Goal: Task Accomplishment & Management: Use online tool/utility

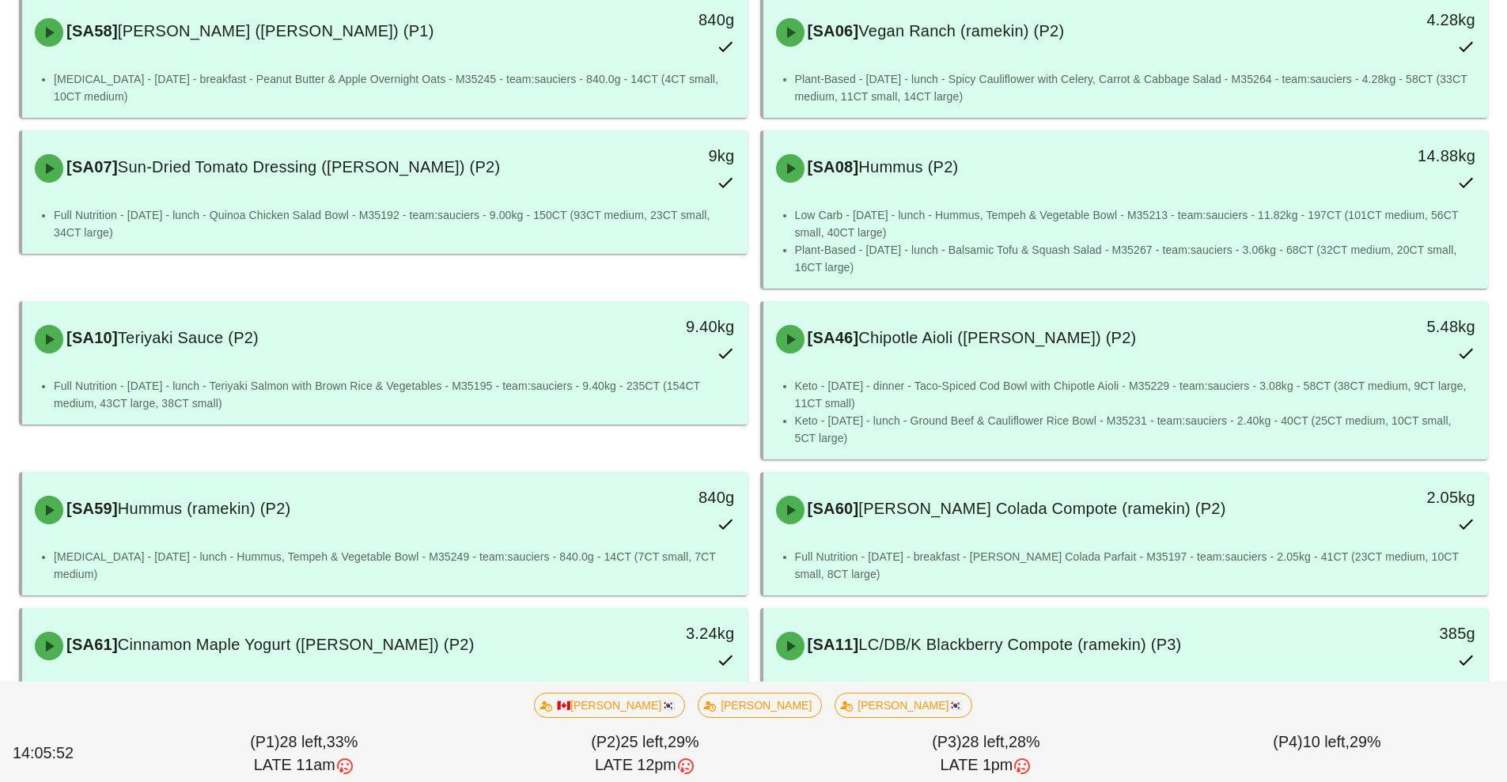
scroll to position [1089, 0]
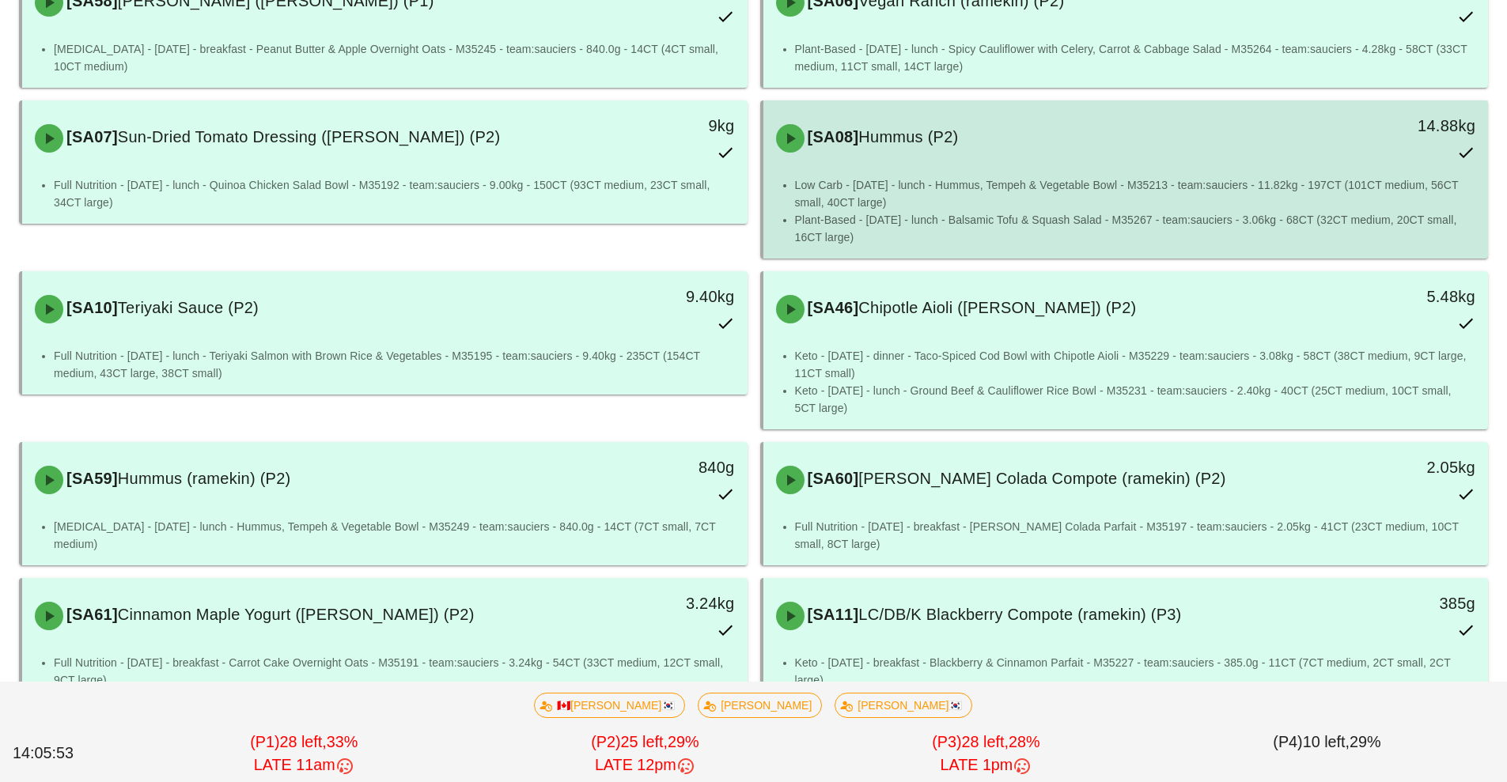
click at [1130, 181] on li "Low Carb - [DATE] - lunch - Hummus, Tempeh & Vegetable Bowl - M35213 - team:sau…" at bounding box center [1135, 193] width 681 height 35
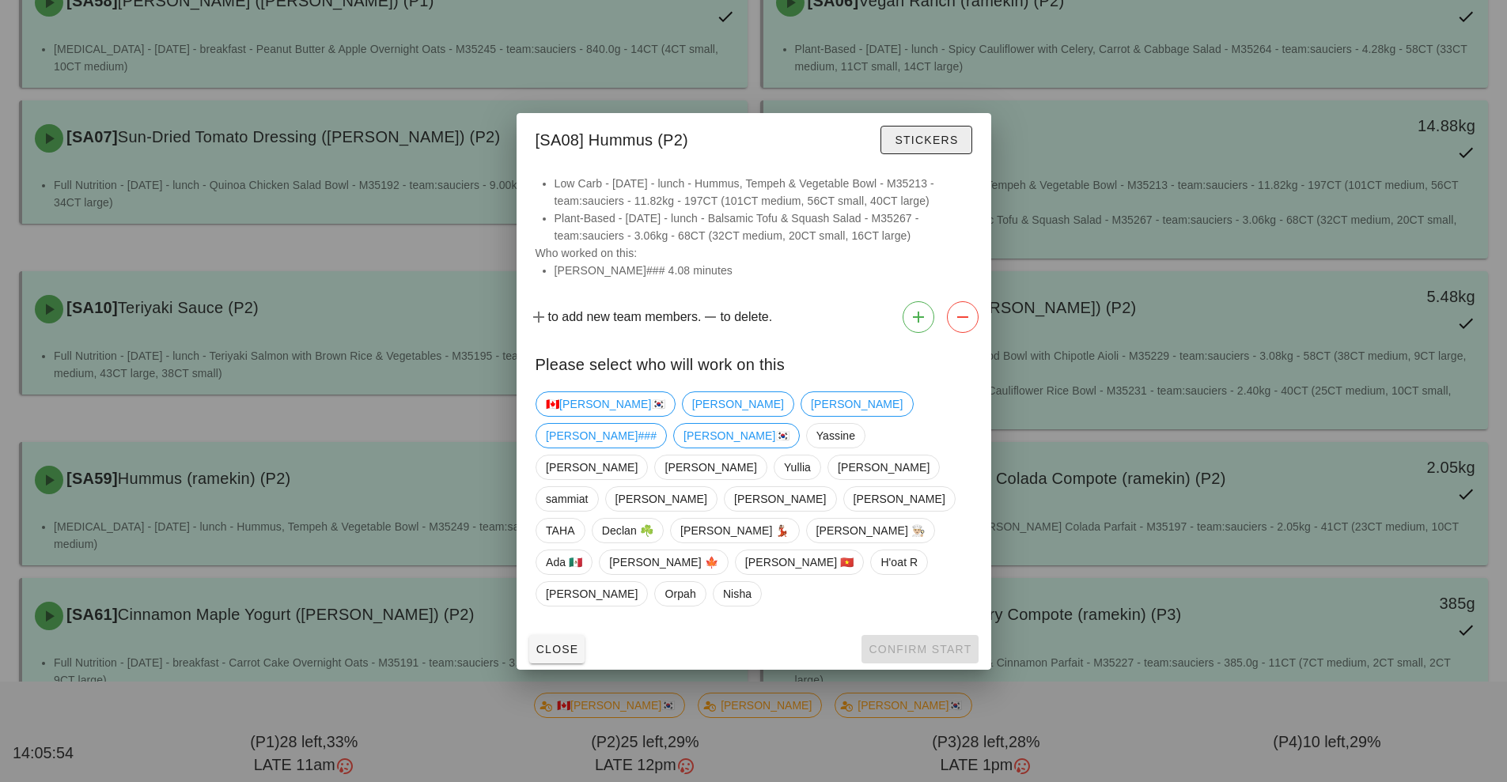
click at [941, 146] on span "Stickers" at bounding box center [926, 140] width 64 height 13
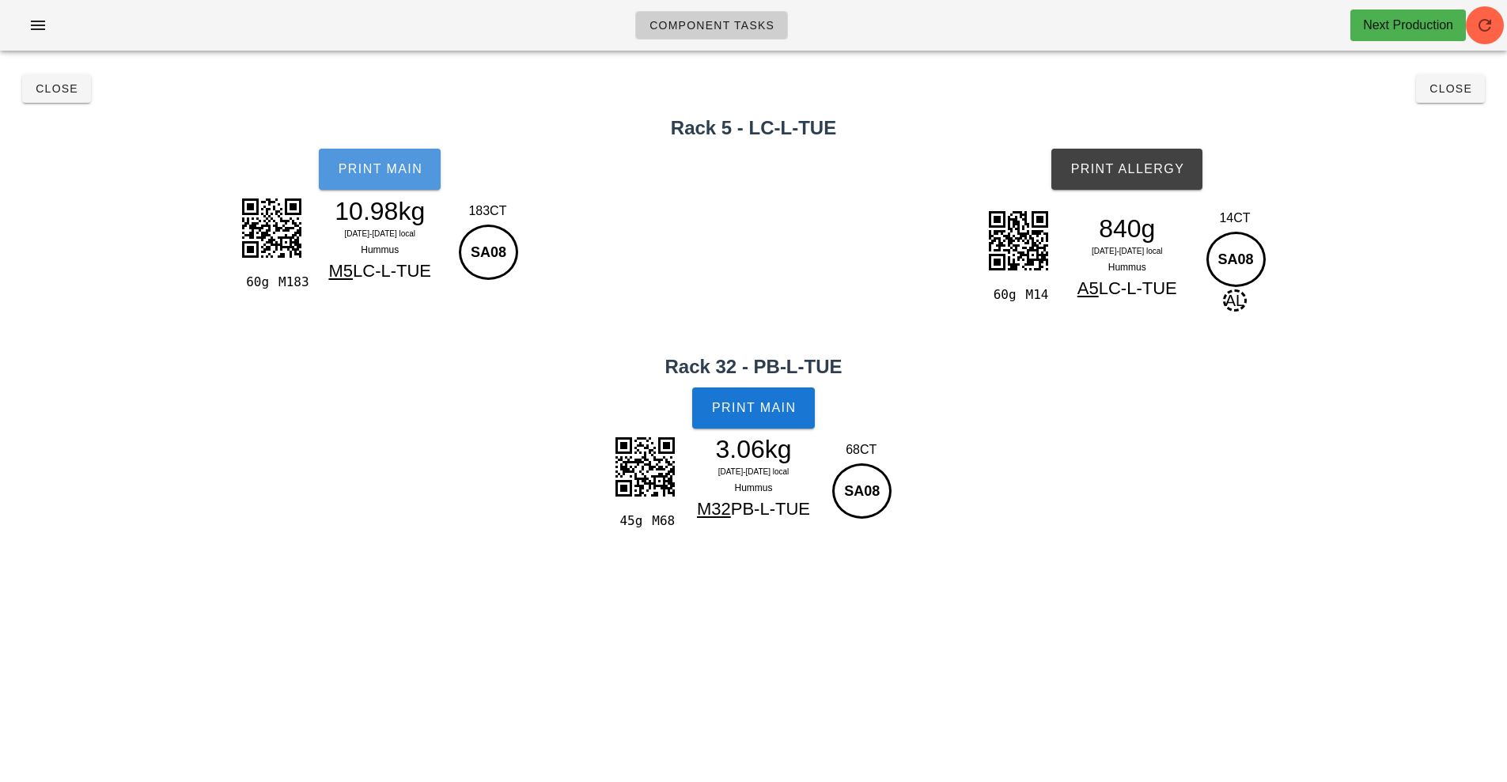
click at [403, 165] on span "Print Main" at bounding box center [379, 169] width 85 height 14
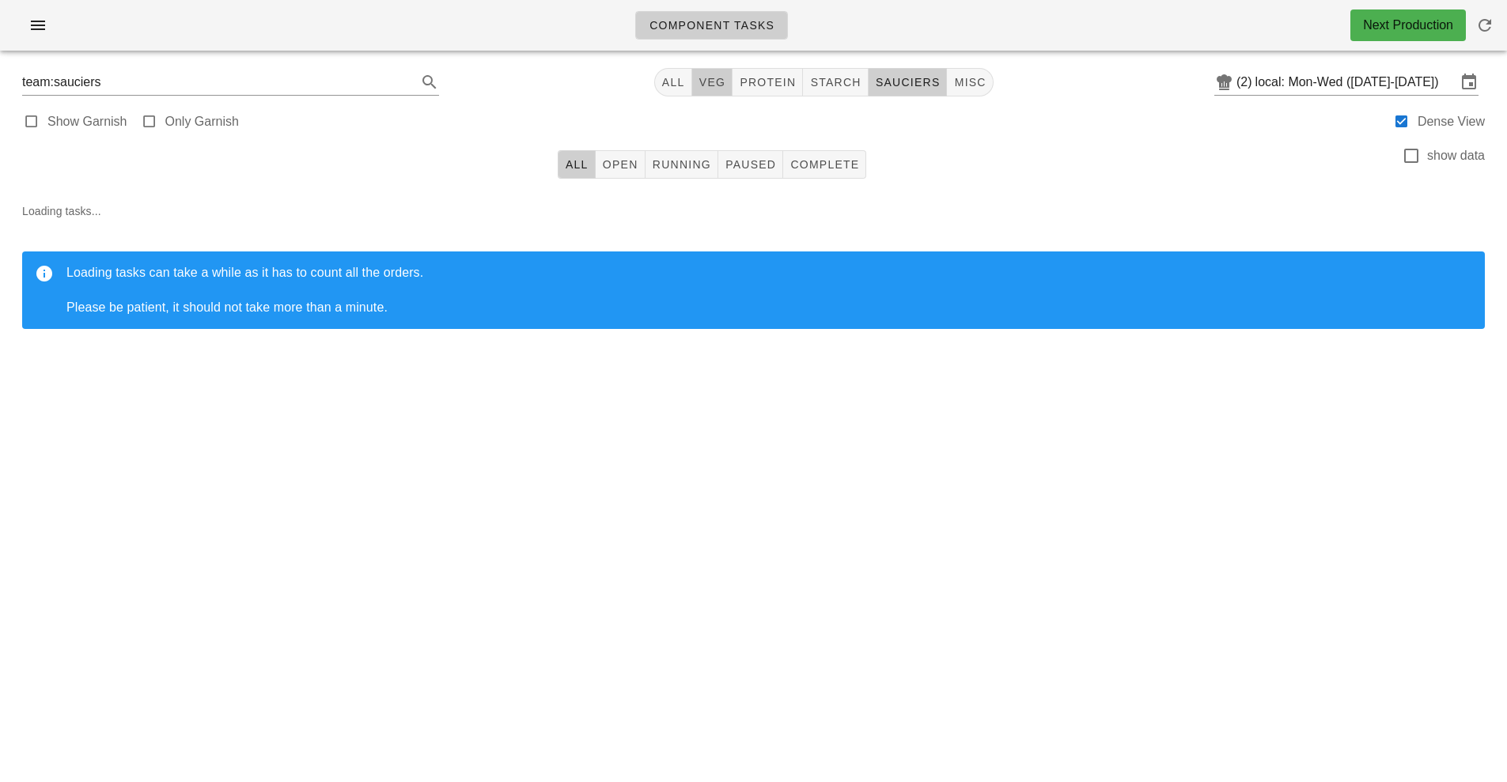
click at [709, 91] on button "veg" at bounding box center [712, 82] width 41 height 28
type input "team:veg"
click at [23, 27] on button "button" at bounding box center [38, 25] width 51 height 28
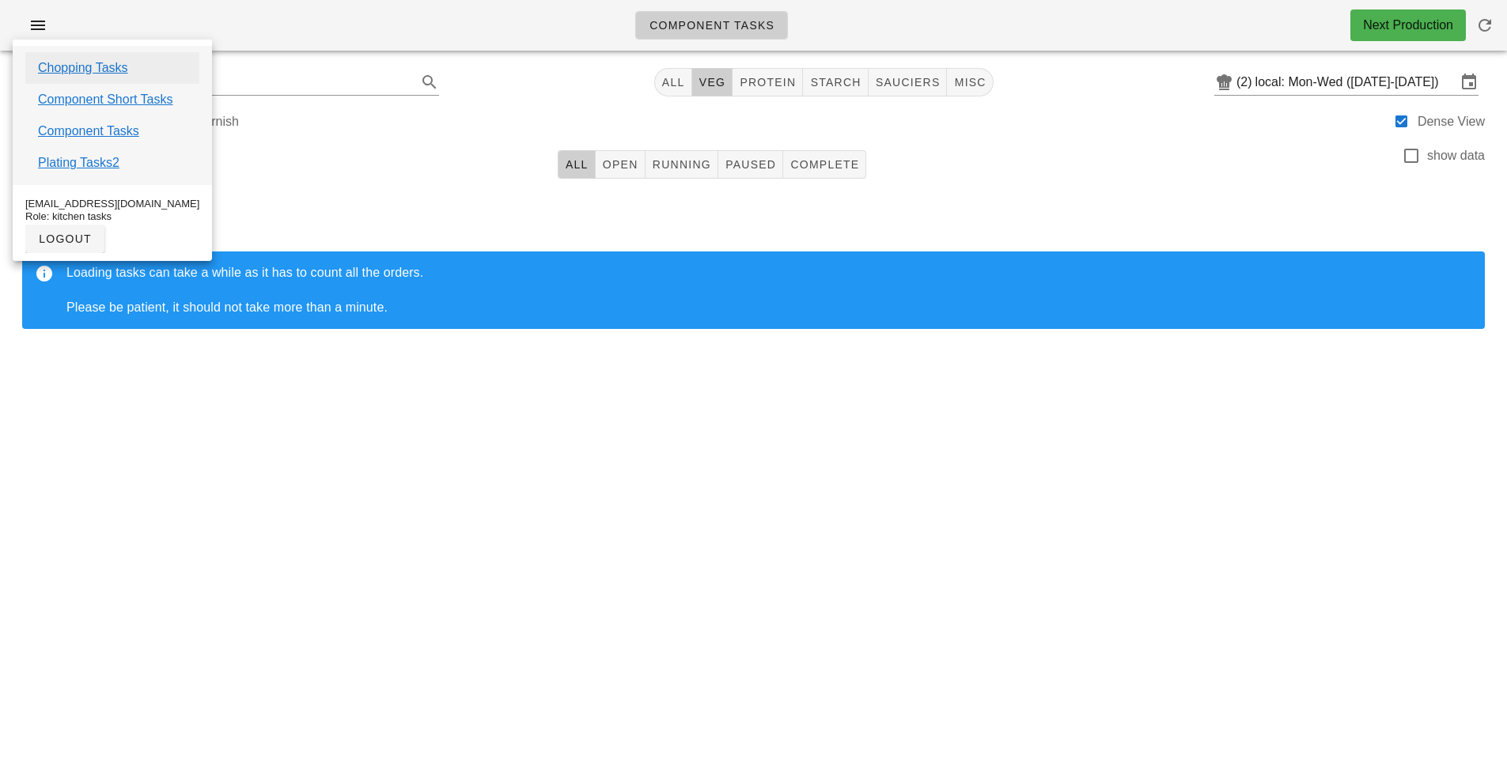
click at [126, 67] on link "Chopping Tasks" at bounding box center [83, 68] width 90 height 19
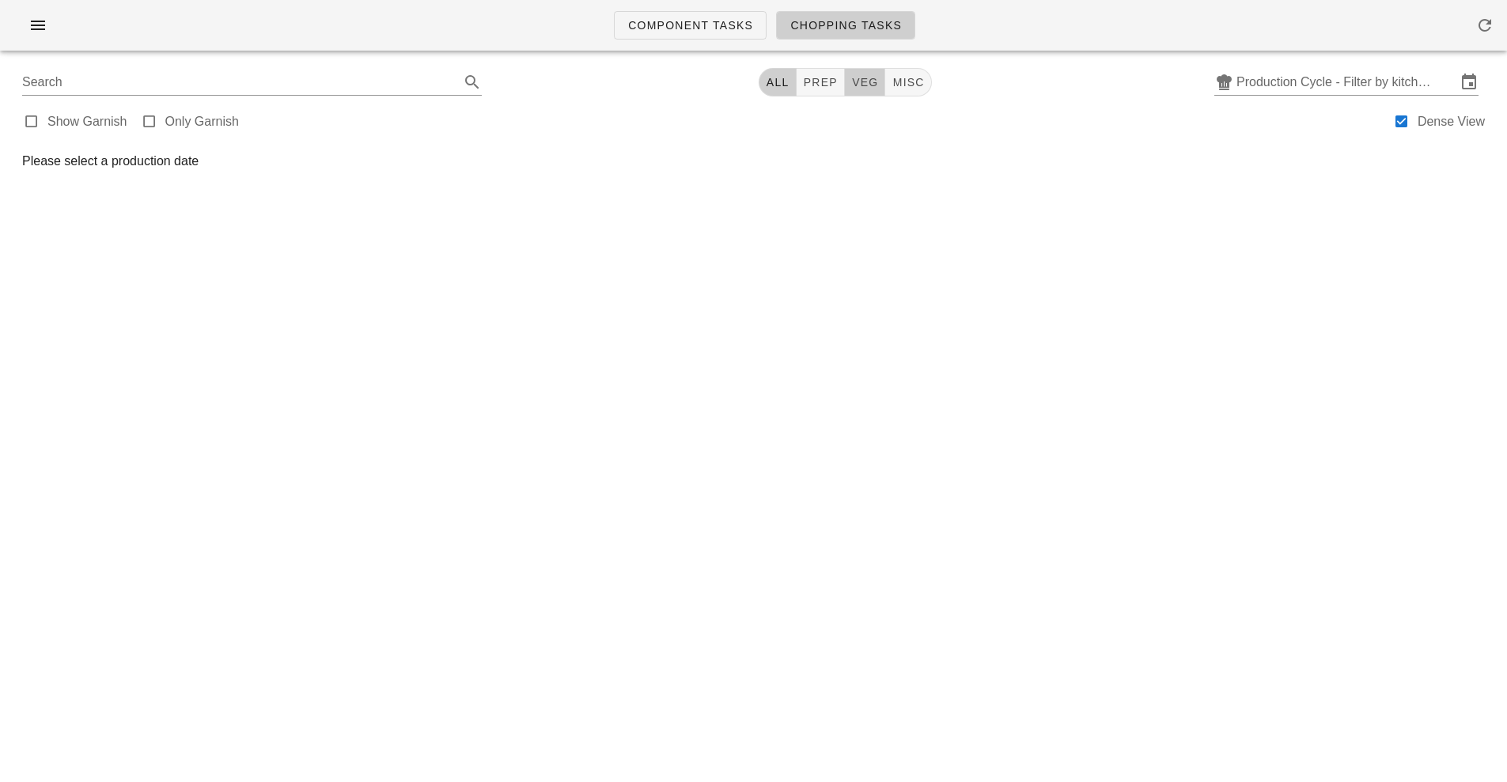
click at [867, 85] on span "veg" at bounding box center [865, 82] width 28 height 13
type input "team:veg"
click at [1455, 82] on input "Production Cycle - Filter by kitchen production schedules" at bounding box center [1346, 82] width 220 height 25
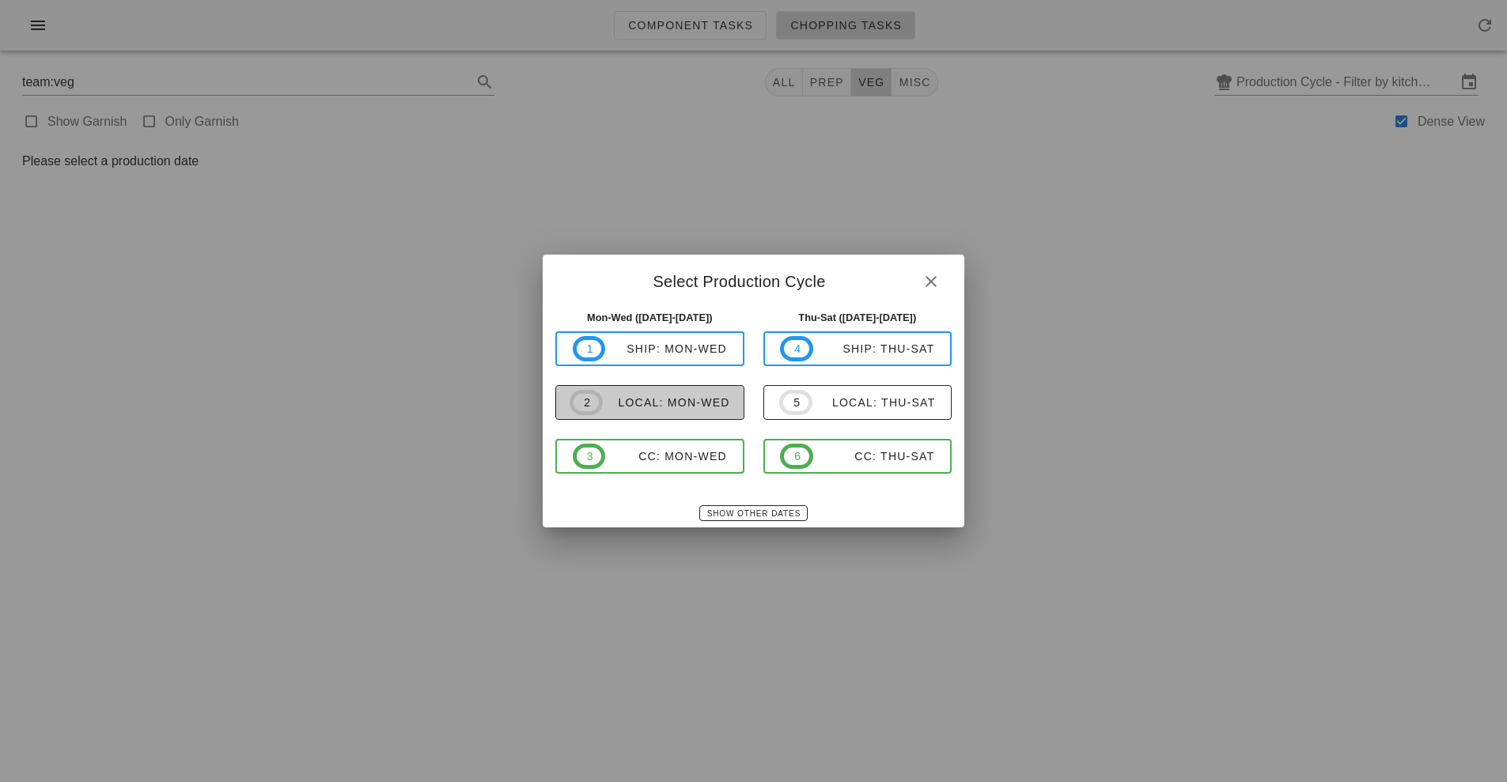
click at [693, 405] on div "local: Mon-Wed" at bounding box center [666, 402] width 127 height 13
type input "local: Mon-Wed ([DATE]-[DATE])"
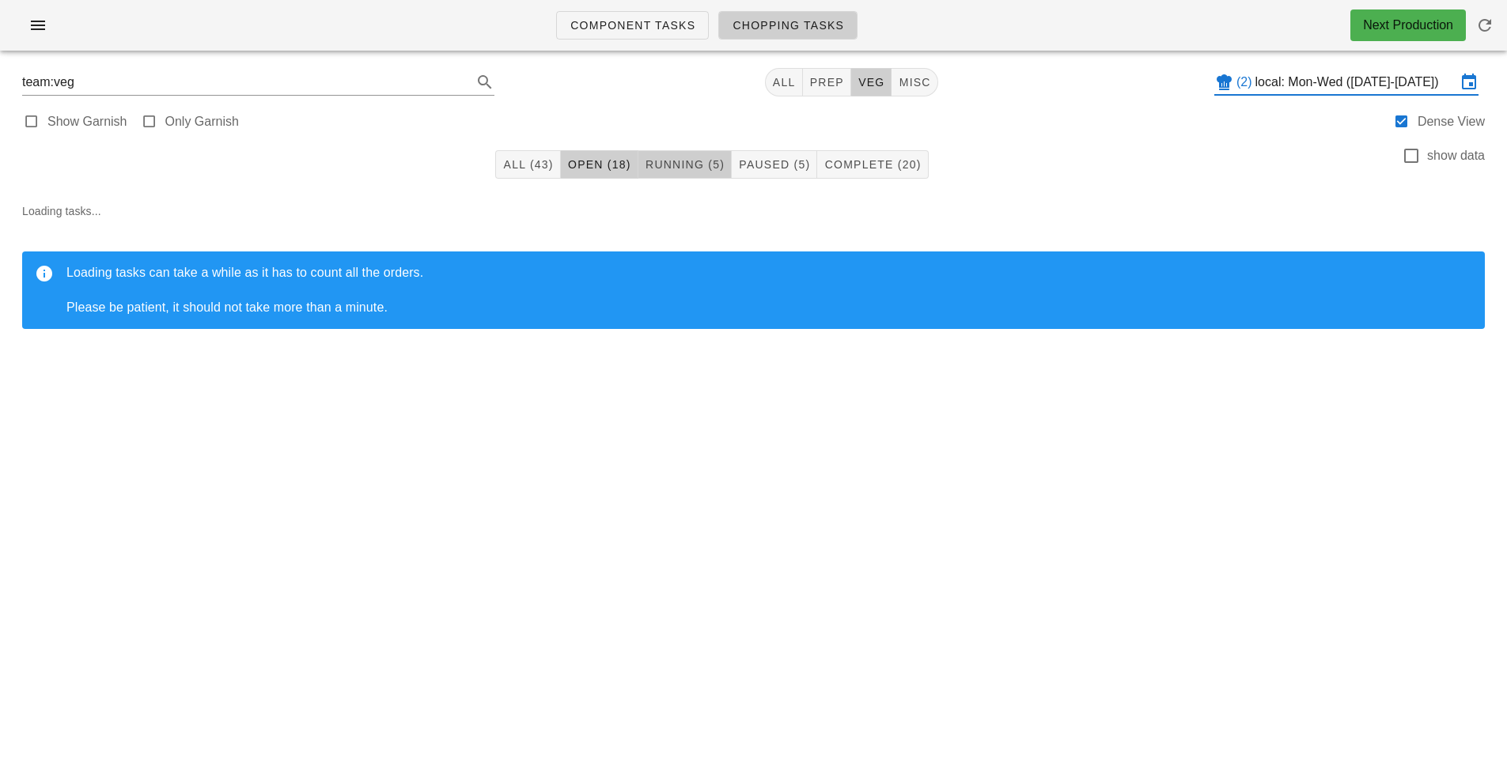
click at [720, 150] on button "Running (5)" at bounding box center [684, 164] width 93 height 28
click at [768, 176] on button "Paused (5)" at bounding box center [774, 164] width 85 height 28
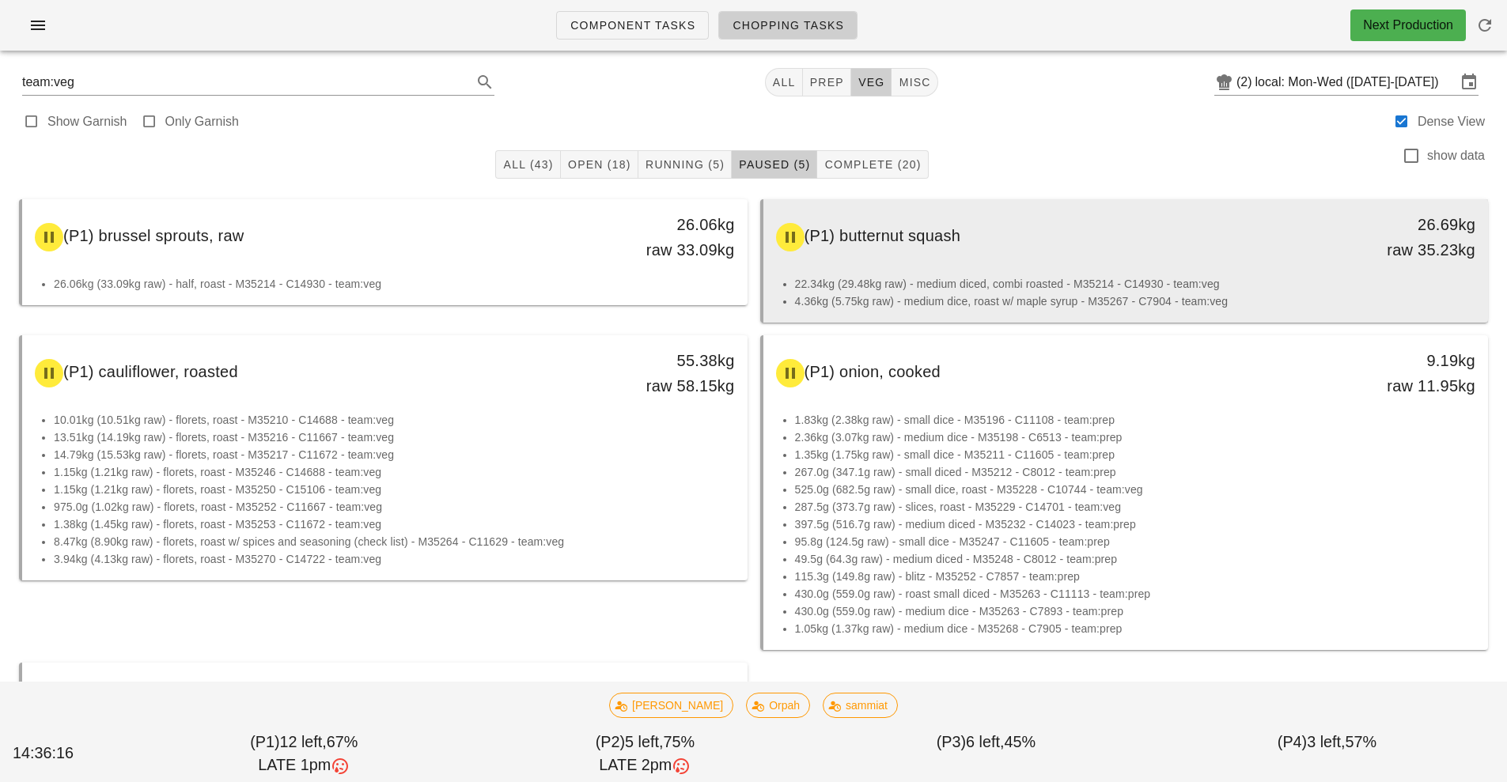
click at [1040, 262] on div "(P1) butternut squash 26.69kg raw 35.23kg" at bounding box center [1125, 237] width 719 height 70
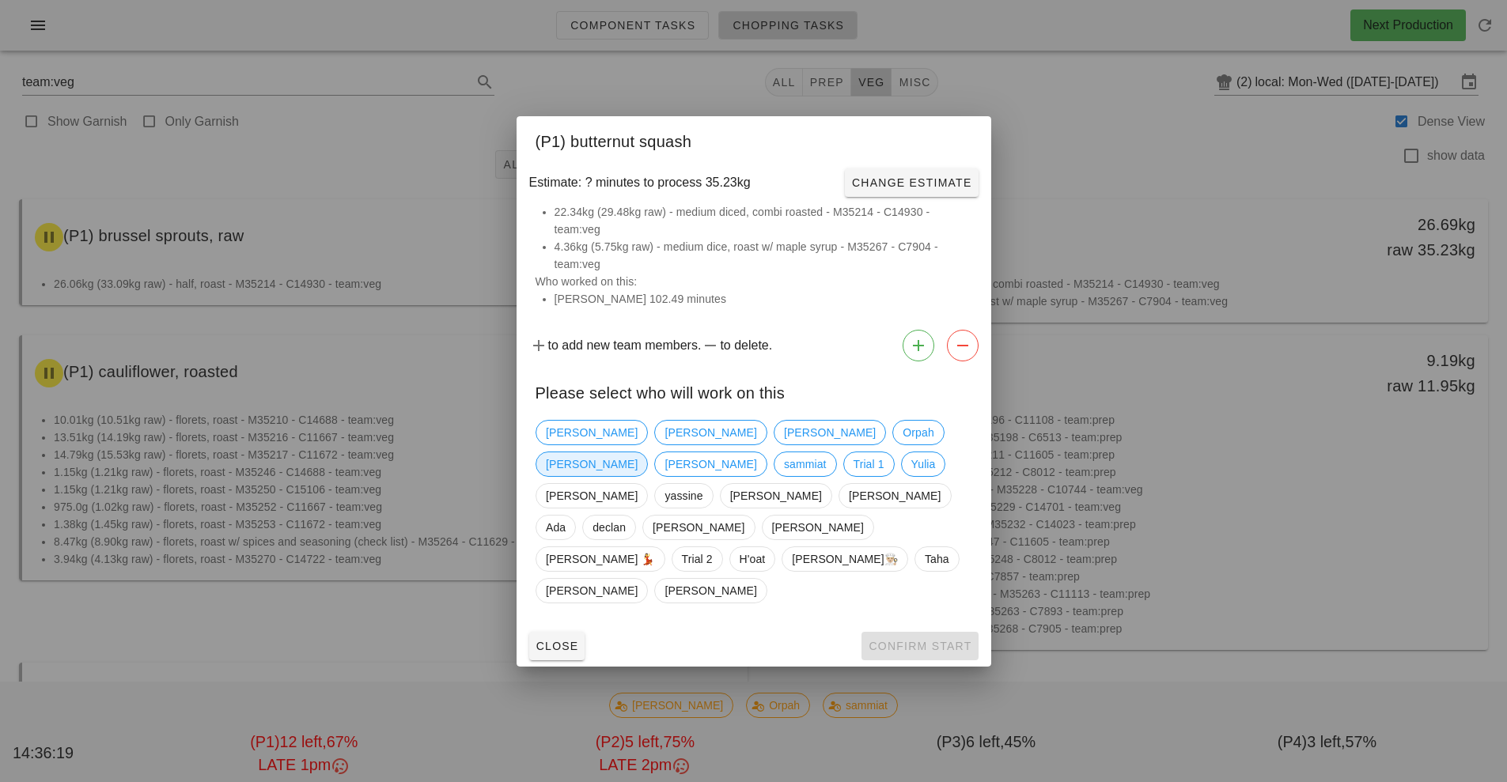
click at [638, 461] on span "[PERSON_NAME]" at bounding box center [592, 464] width 92 height 24
click at [973, 632] on button "Confirm Start" at bounding box center [919, 646] width 116 height 28
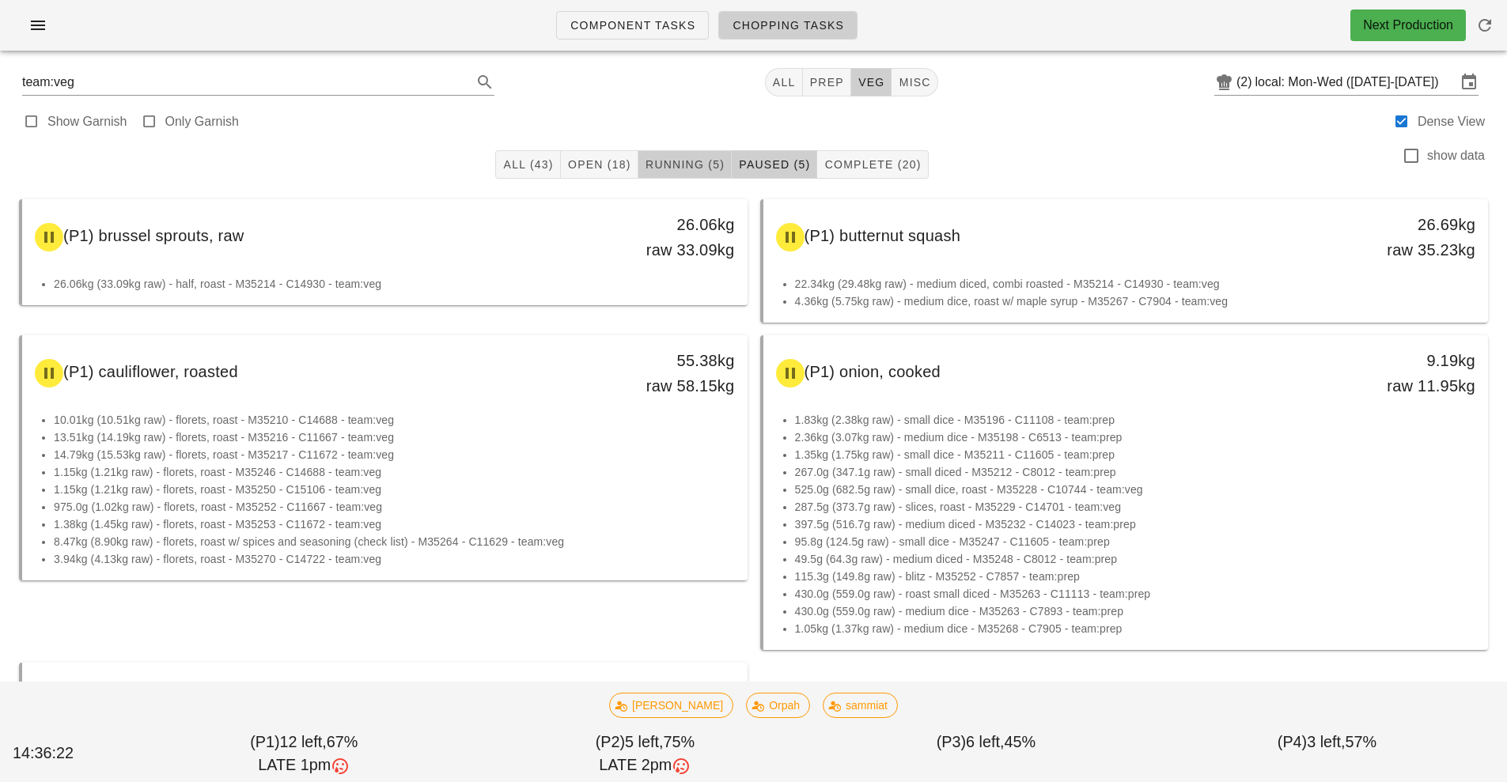
click at [679, 163] on span "Running (5)" at bounding box center [685, 164] width 80 height 13
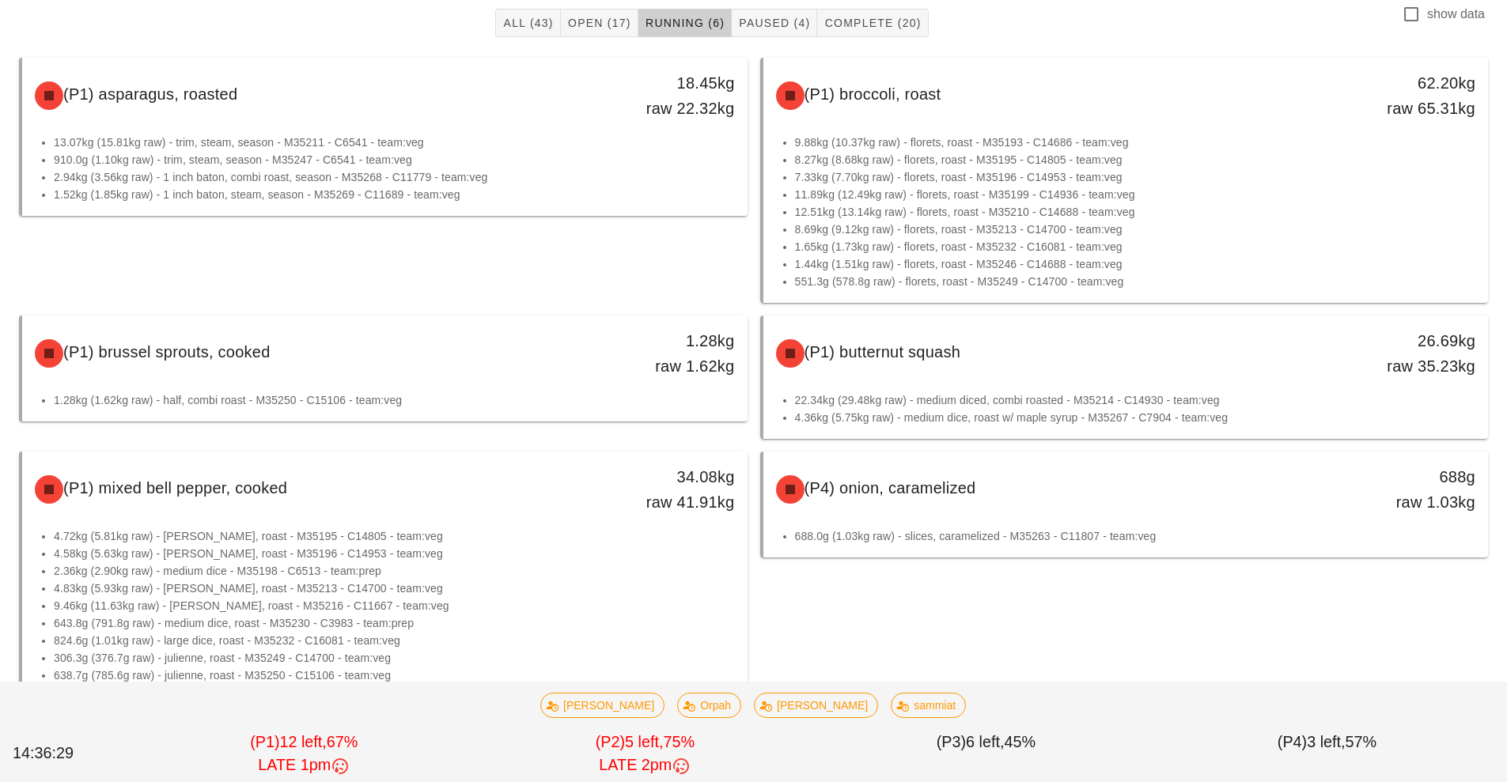
scroll to position [257, 0]
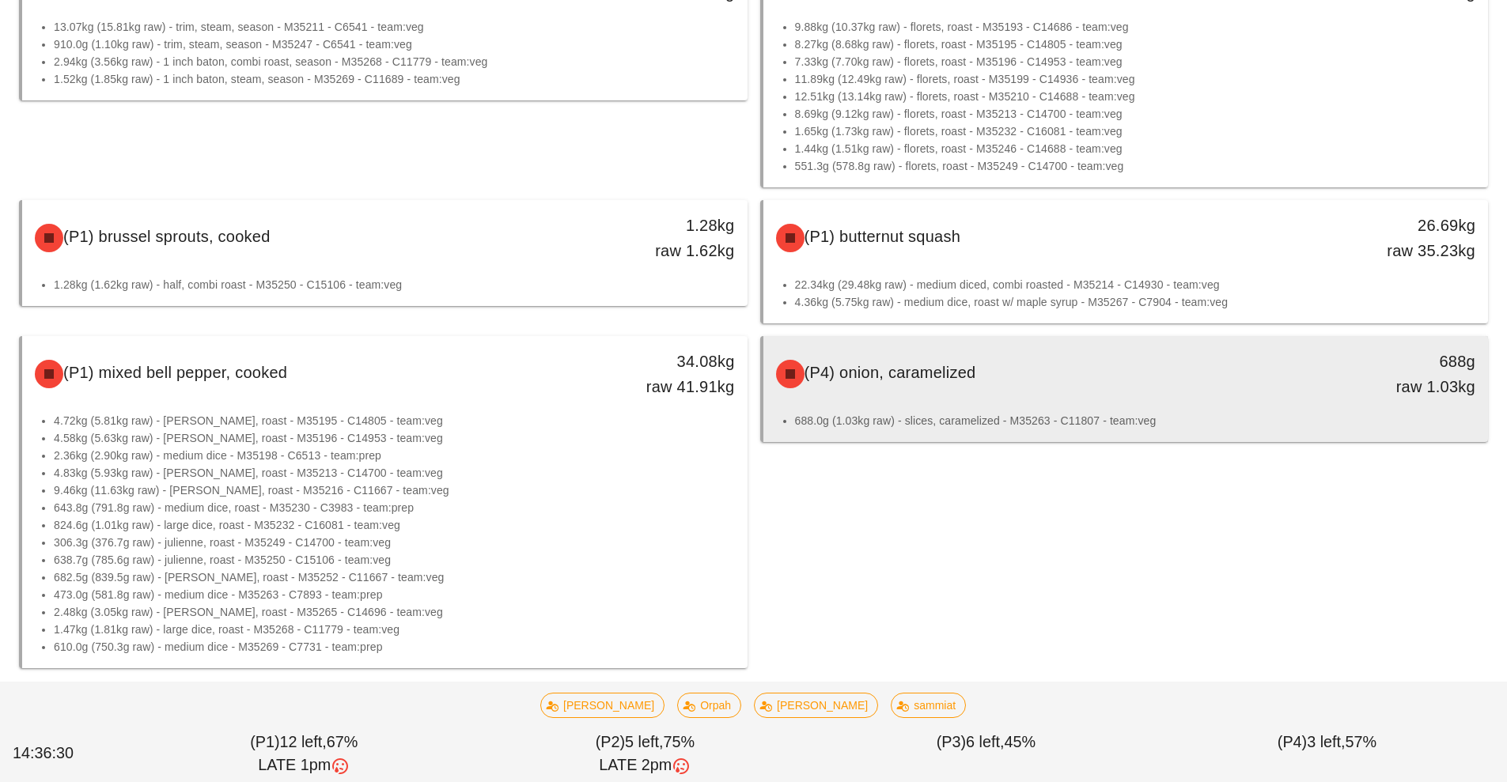
click at [980, 395] on div "(P4) onion, caramelized" at bounding box center [1035, 373] width 539 height 47
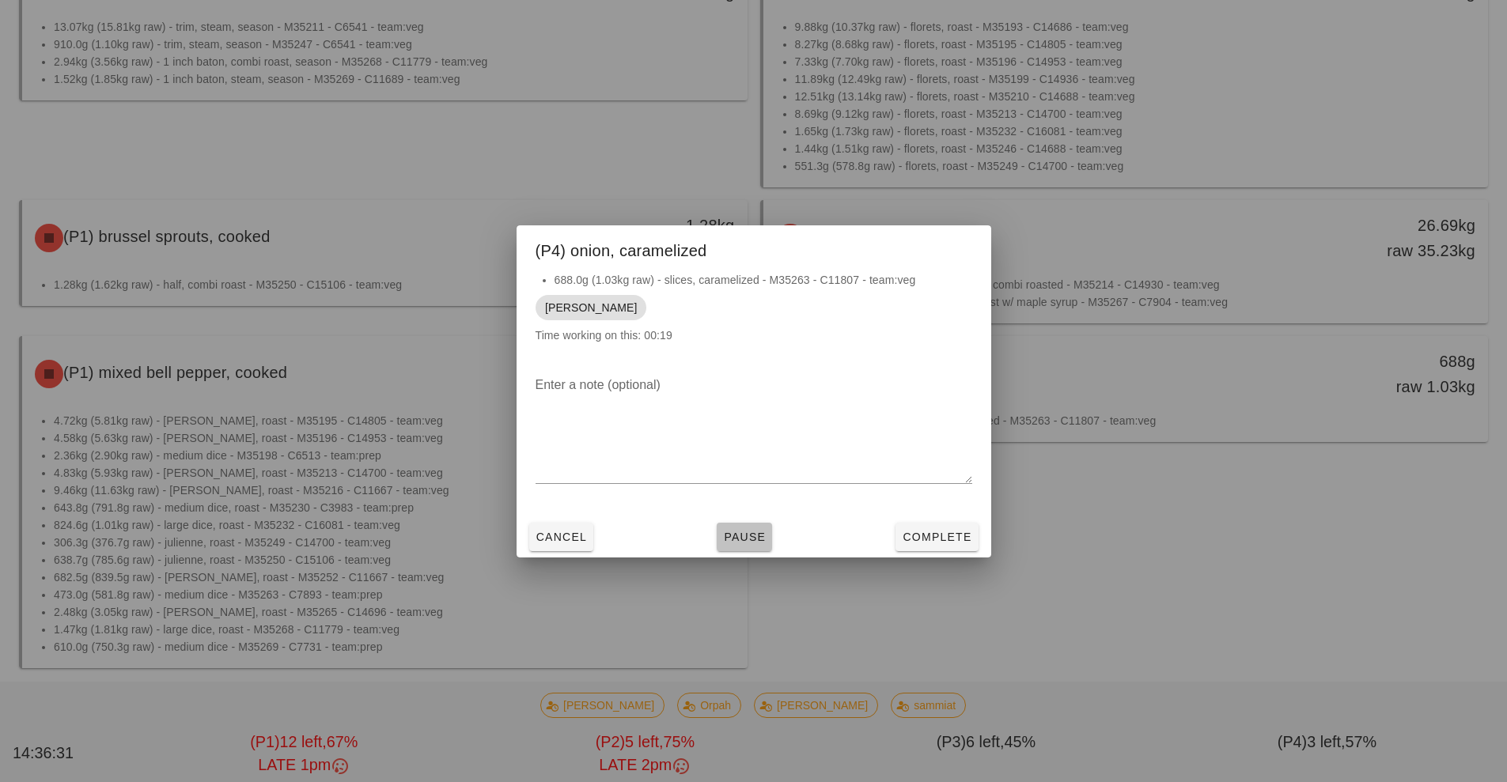
click at [747, 548] on button "Pause" at bounding box center [744, 537] width 55 height 28
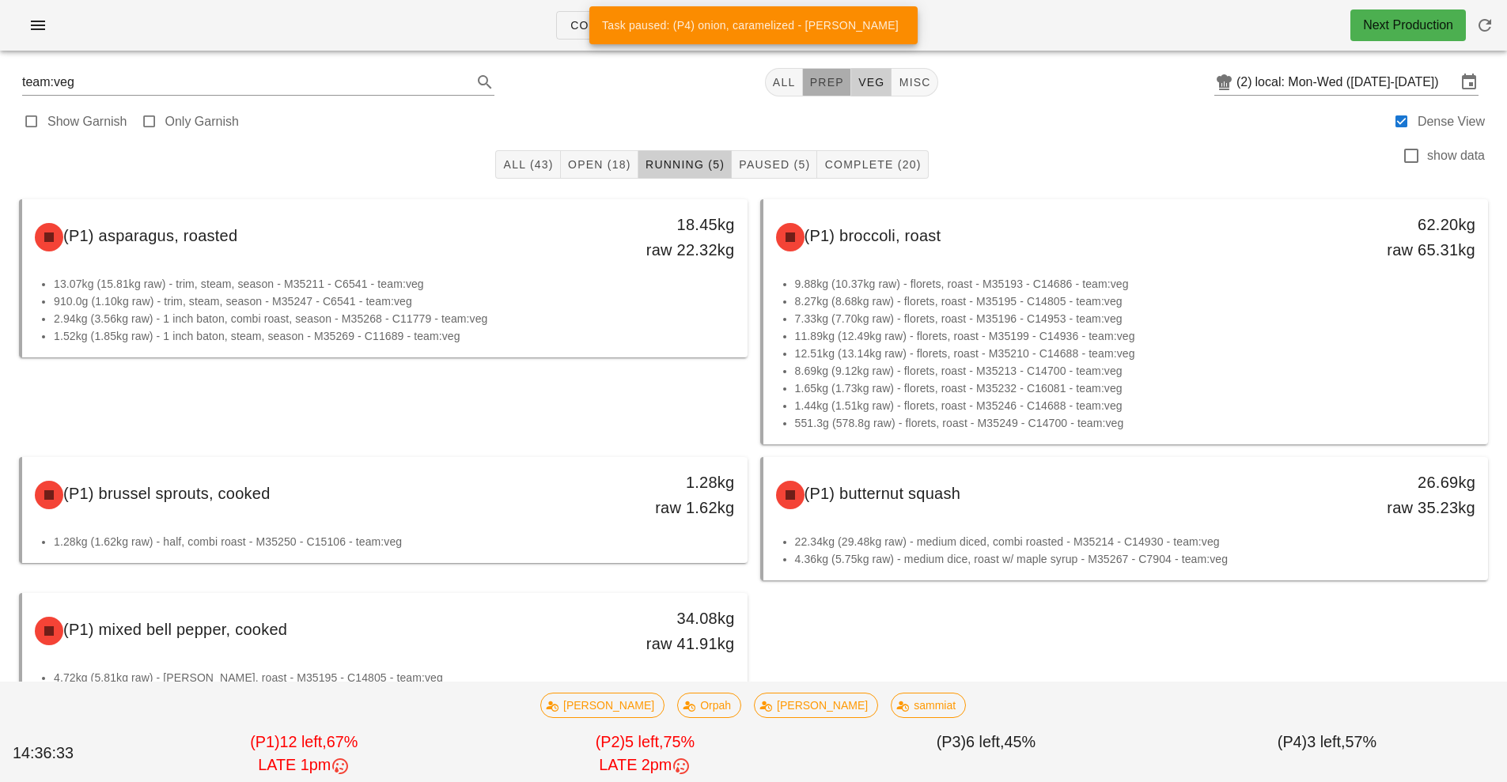
click at [828, 87] on span "prep" at bounding box center [826, 82] width 35 height 13
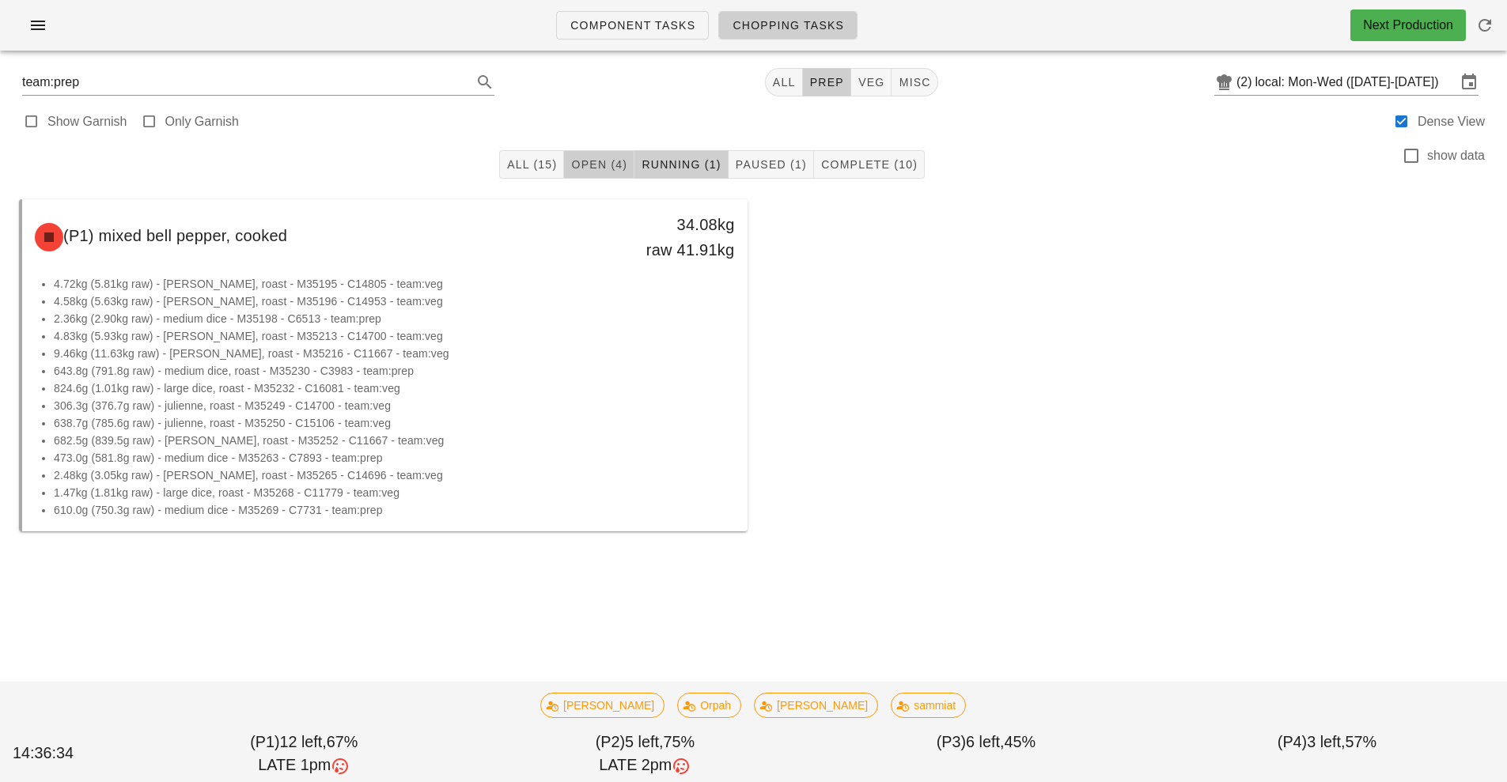
click at [607, 176] on button "Open (4)" at bounding box center [599, 164] width 70 height 28
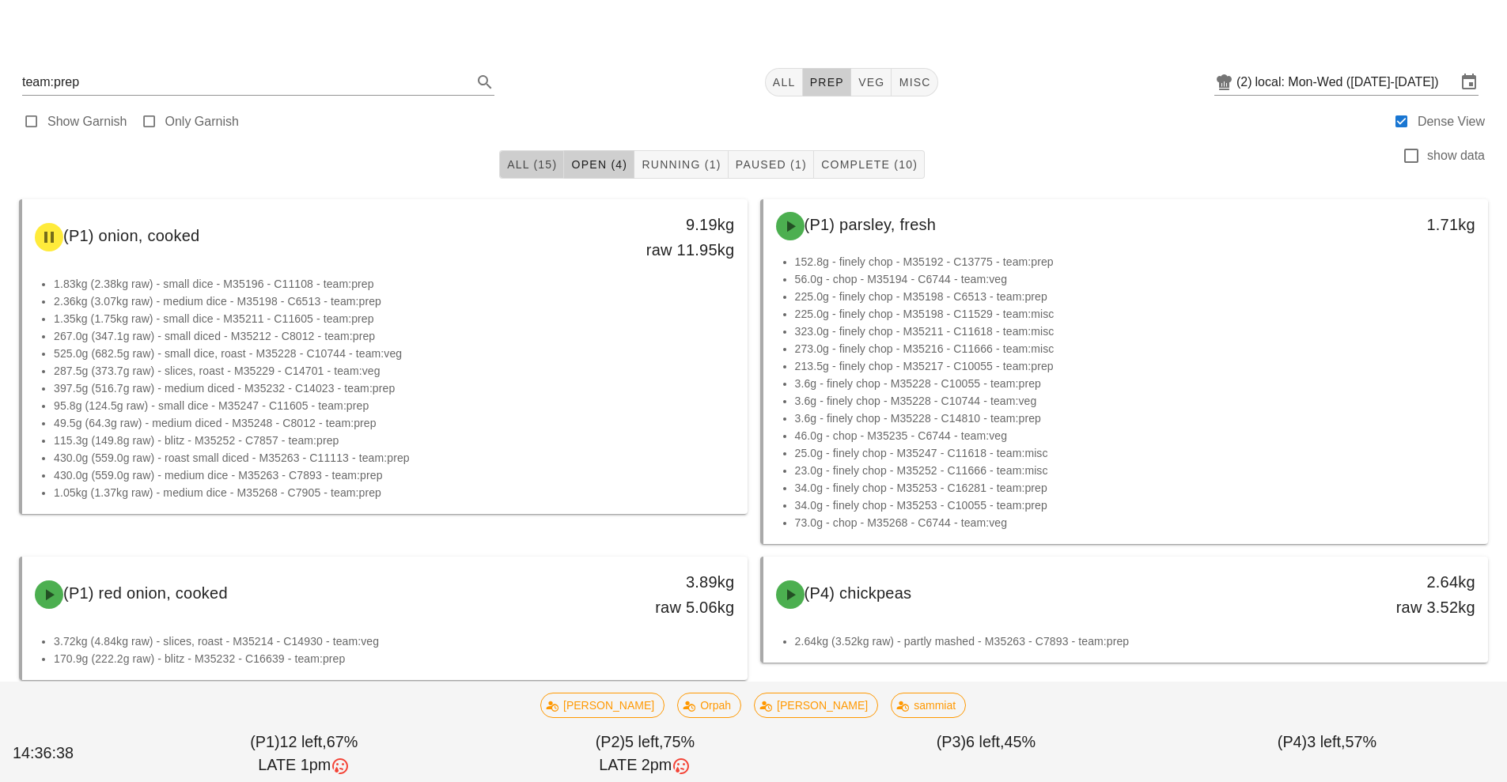
click at [527, 176] on button "All (15)" at bounding box center [531, 164] width 65 height 28
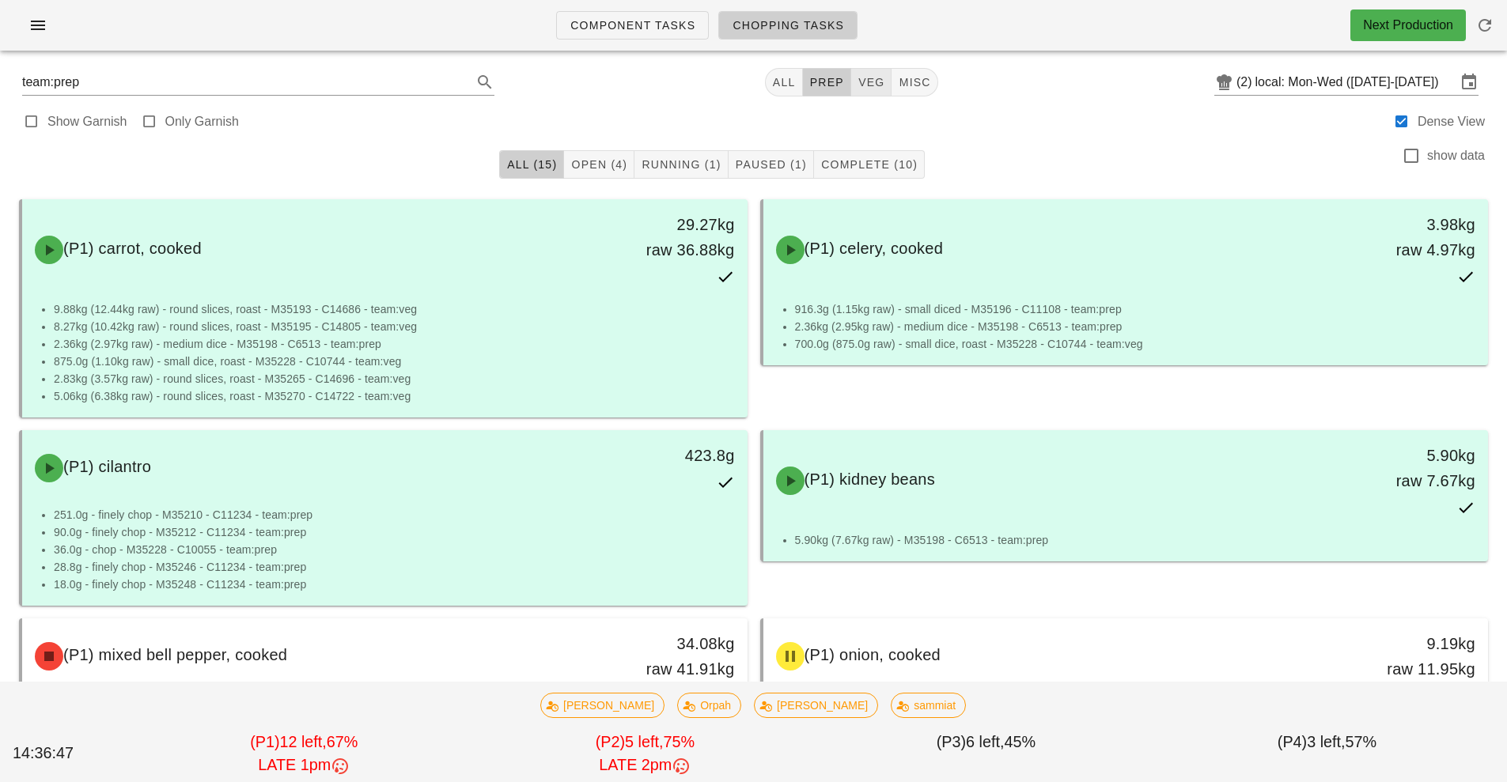
click at [859, 88] on span "veg" at bounding box center [871, 82] width 28 height 13
type input "team:veg"
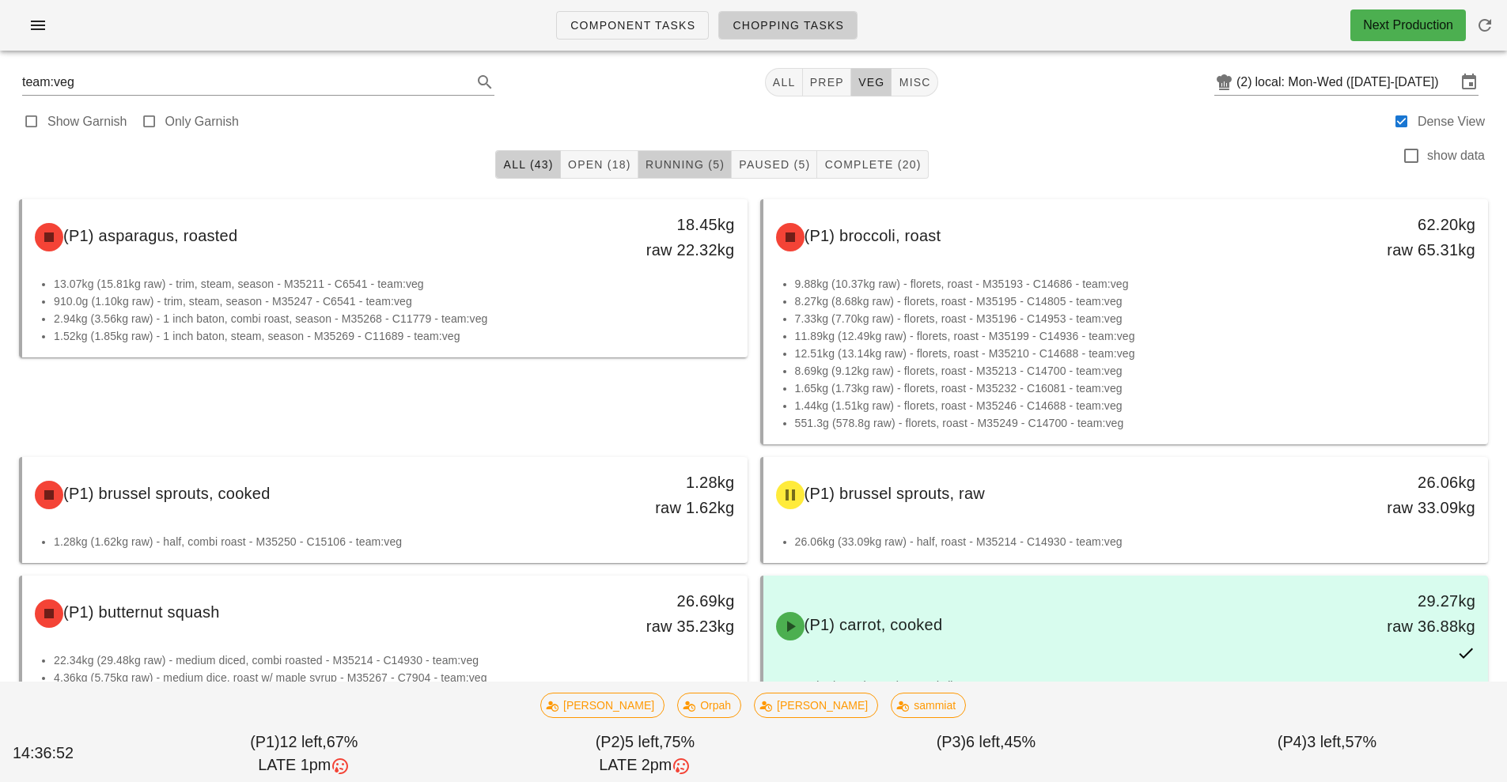
click at [683, 162] on span "Running (5)" at bounding box center [685, 164] width 80 height 13
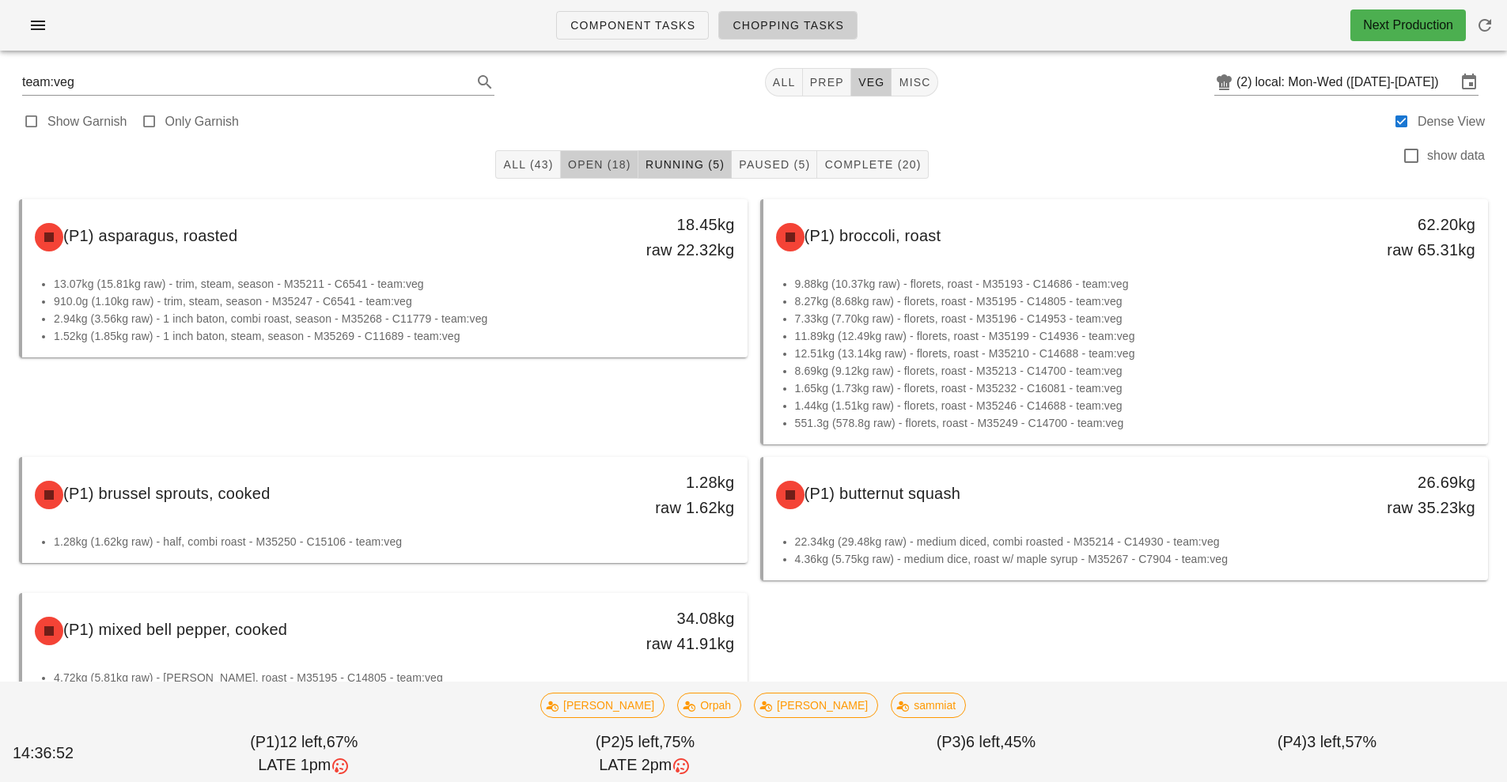
click at [606, 172] on button "Open (18)" at bounding box center [600, 164] width 78 height 28
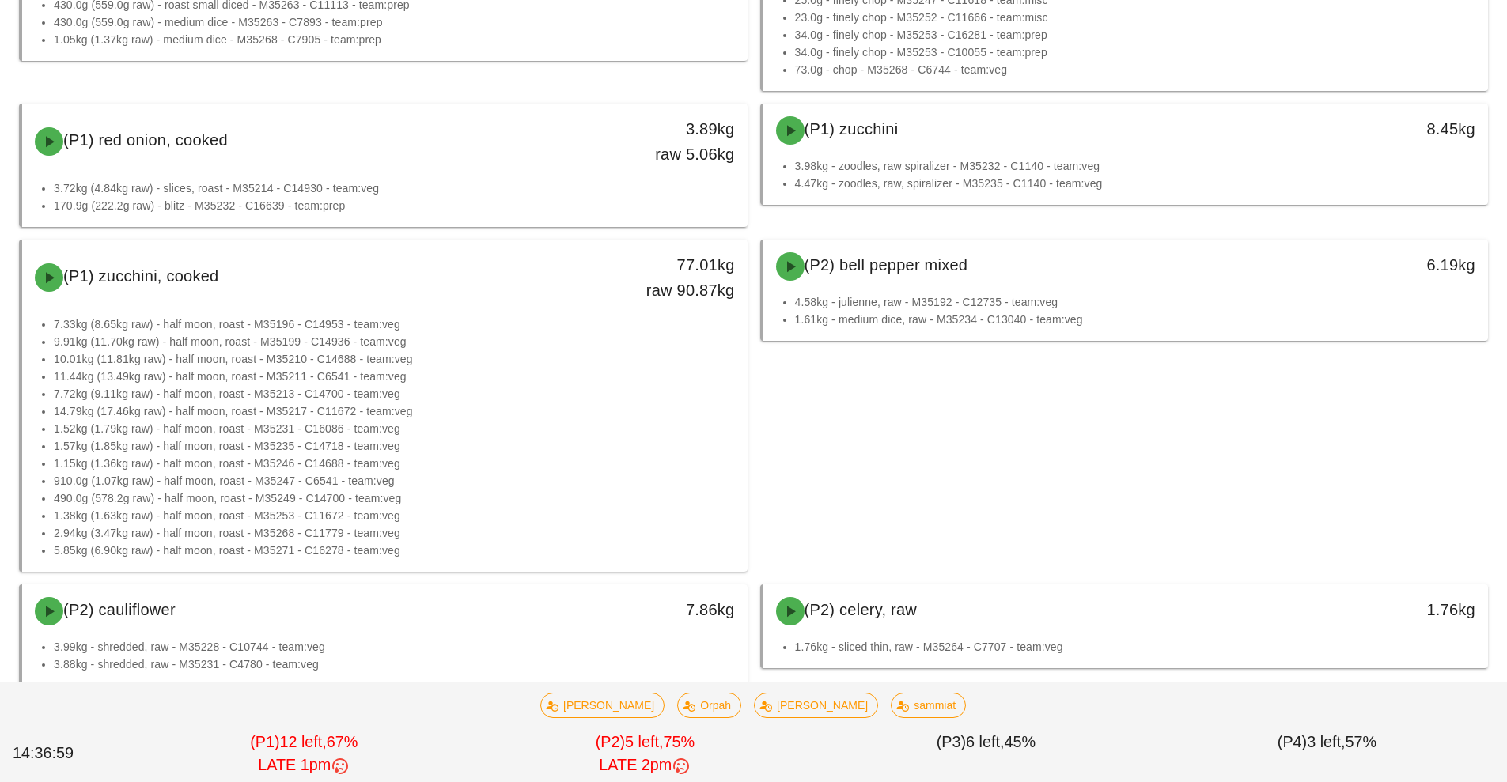
scroll to position [750, 0]
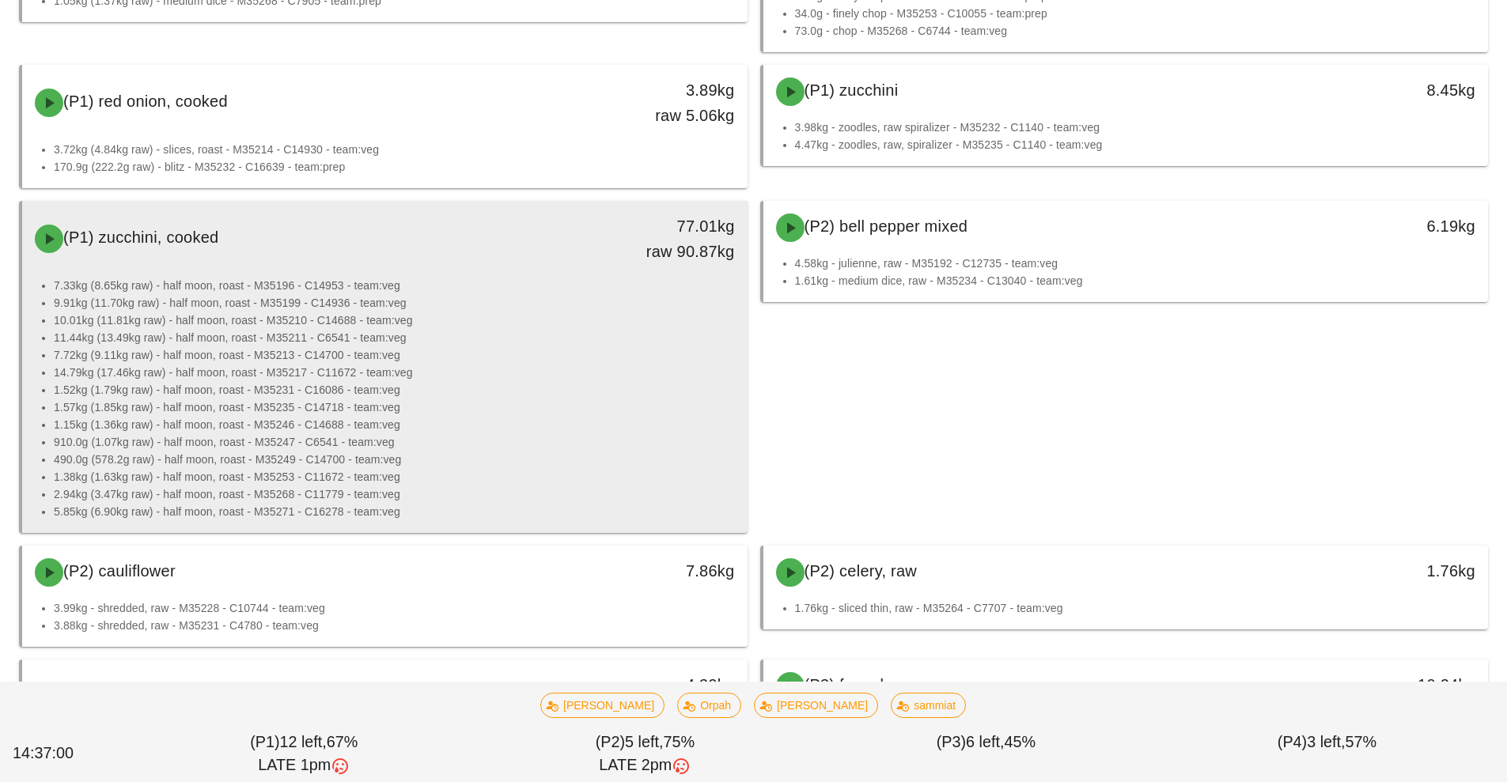
click at [376, 358] on li "7.72kg (9.11kg raw) - half moon, roast - M35213 - C14700 - team:veg" at bounding box center [394, 354] width 681 height 17
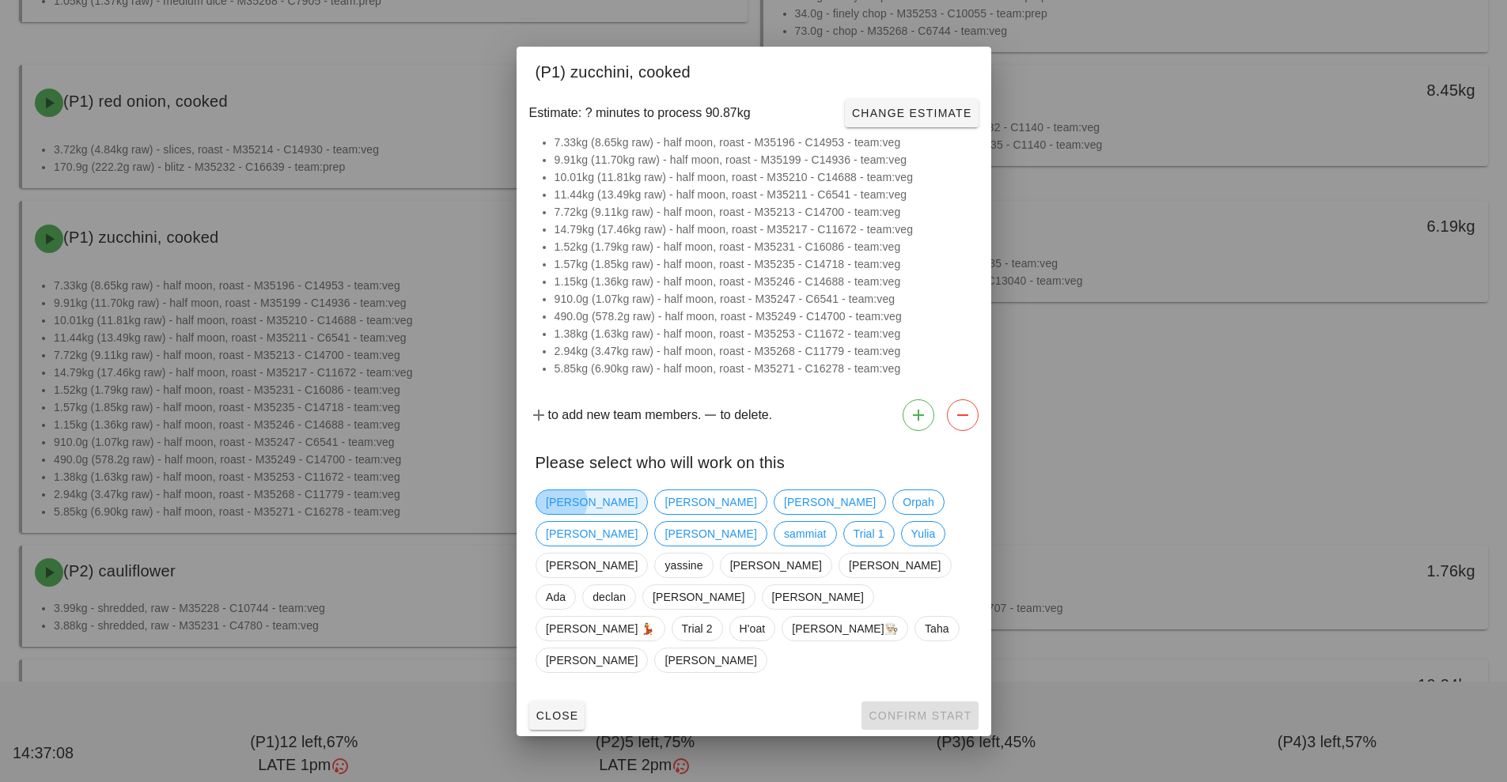
click at [557, 514] on span "[PERSON_NAME]" at bounding box center [592, 502] width 92 height 24
click at [935, 710] on span "Confirm Start" at bounding box center [920, 716] width 104 height 13
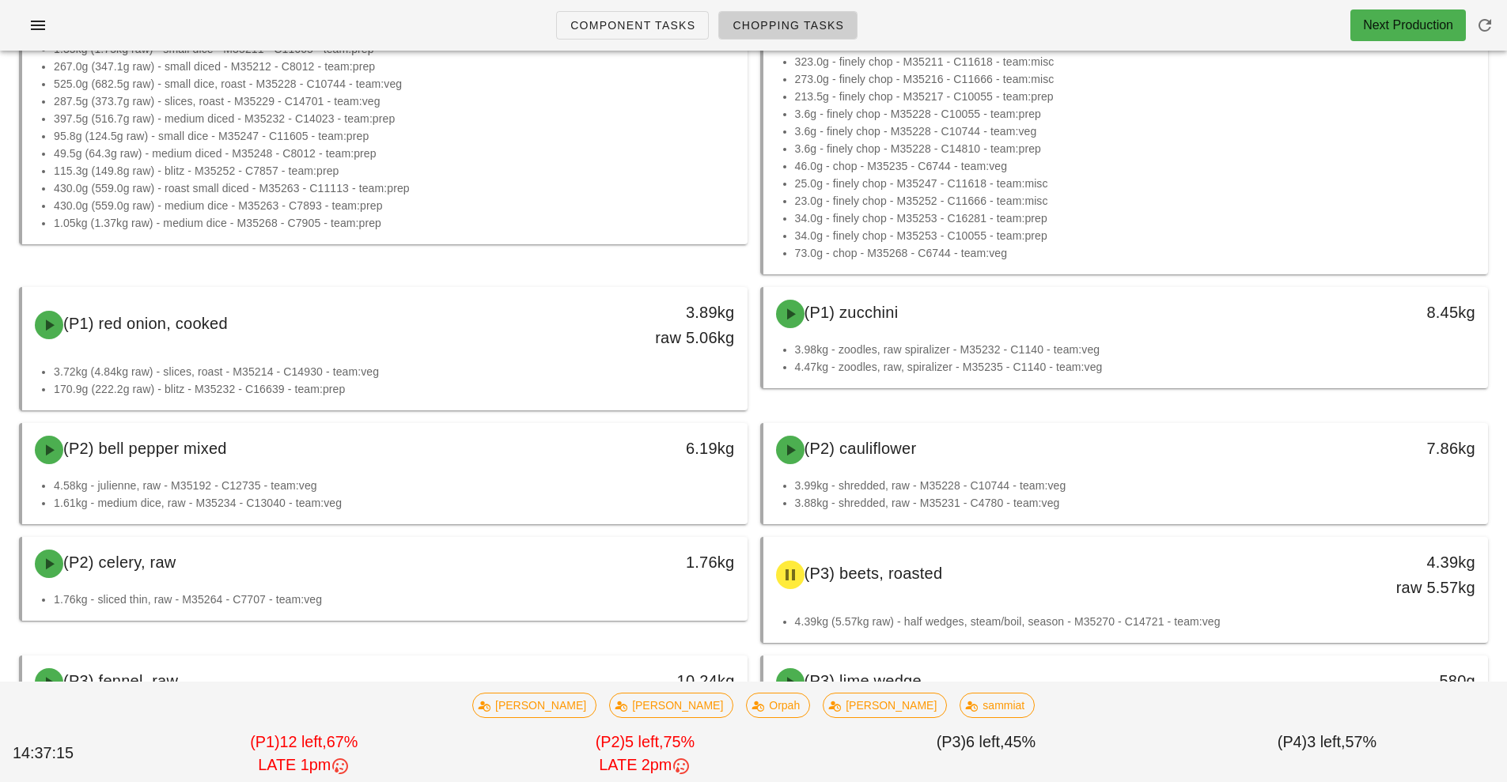
scroll to position [517, 0]
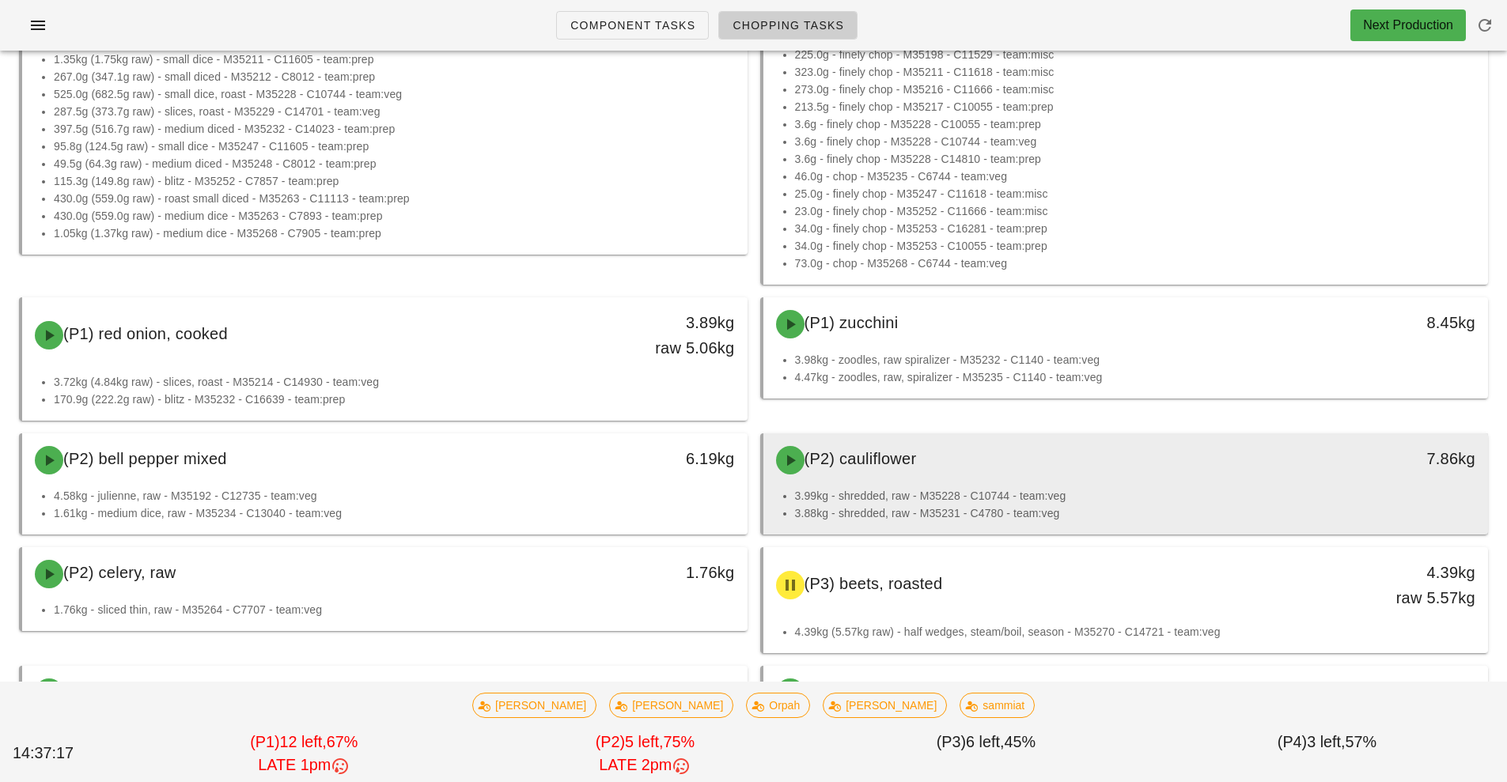
click at [1012, 488] on li "3.99kg - shredded, raw - M35228 - C10744 - team:veg" at bounding box center [1135, 495] width 681 height 17
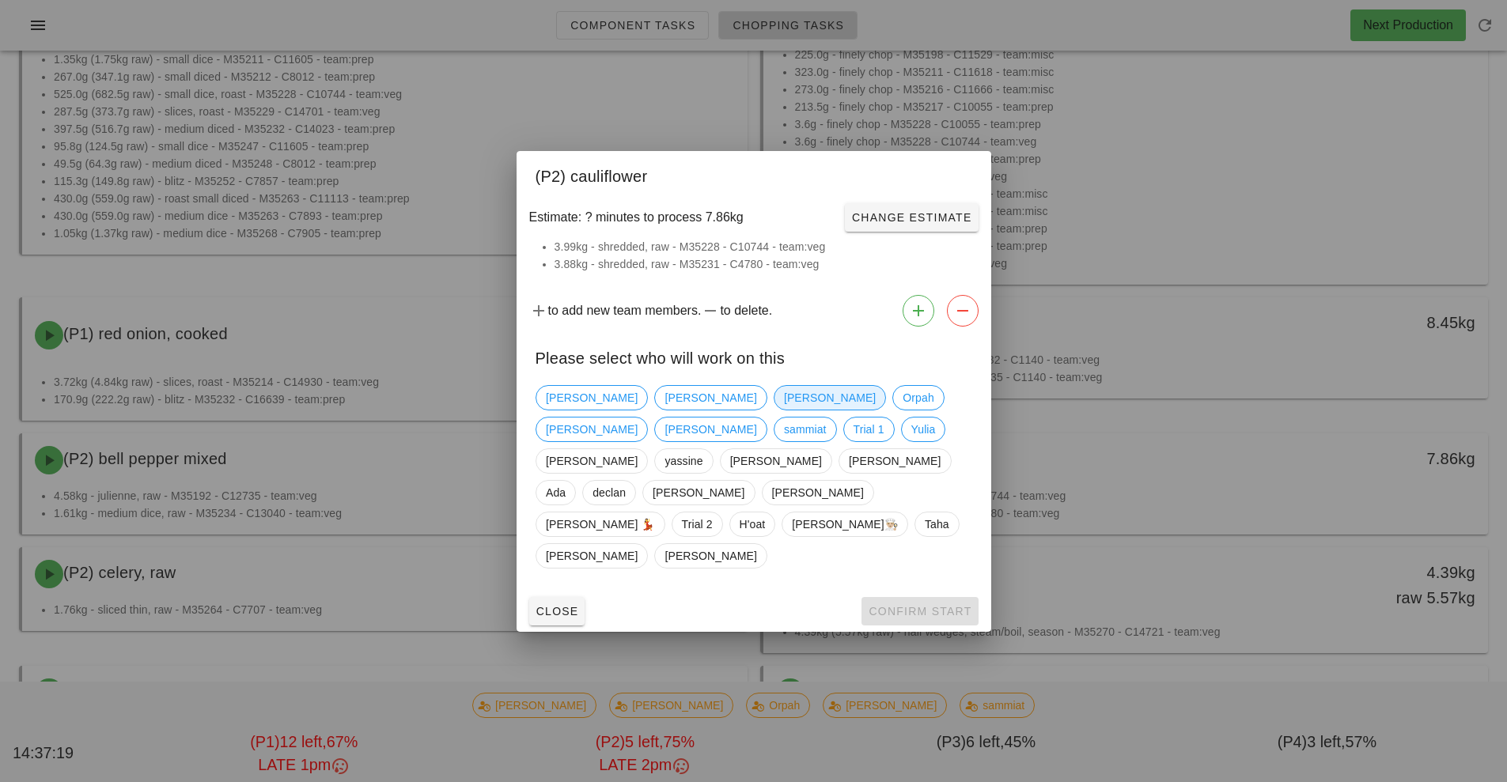
click at [783, 410] on span "[PERSON_NAME]" at bounding box center [829, 398] width 92 height 24
click at [944, 605] on span "Confirm Start" at bounding box center [920, 611] width 104 height 13
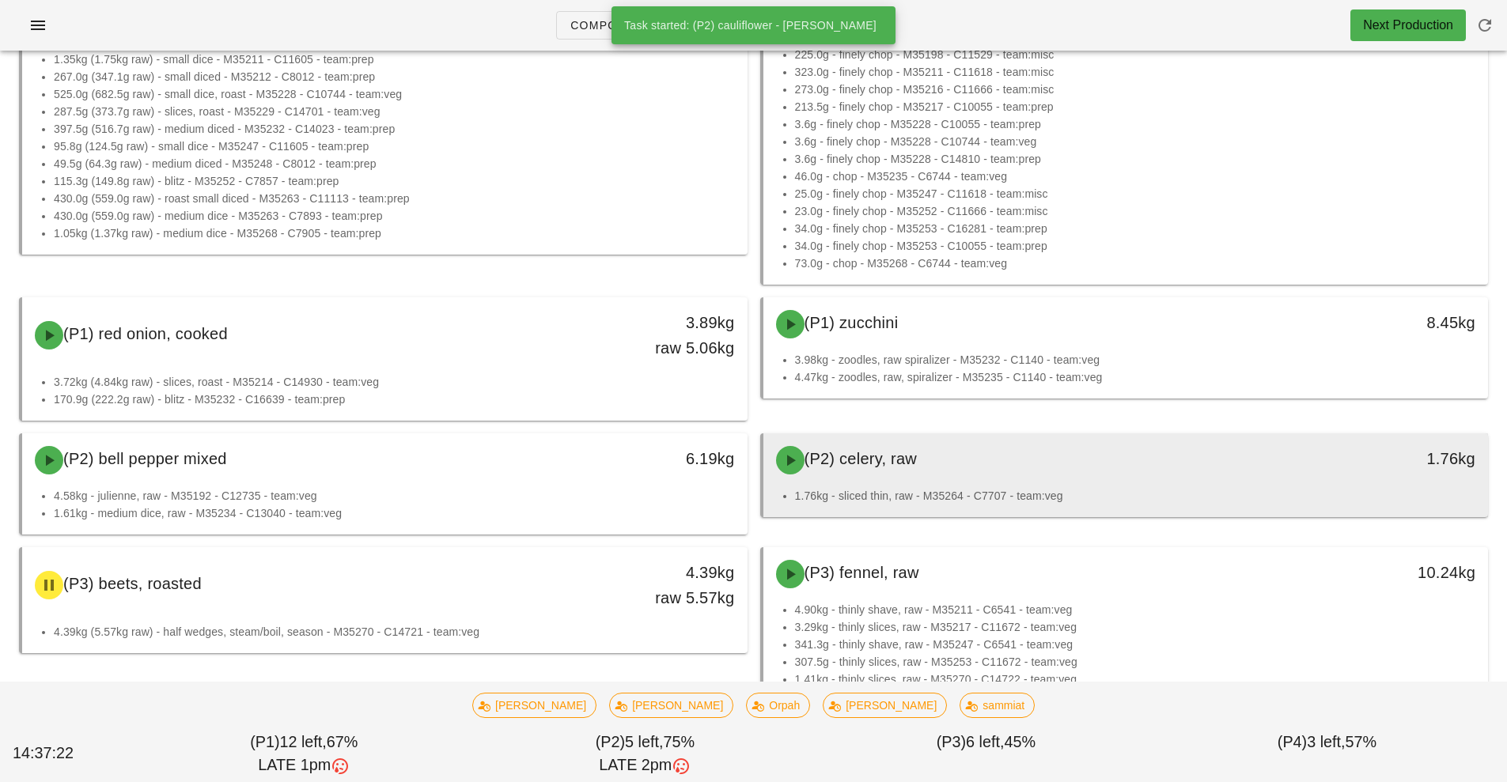
click at [1010, 483] on div "(P2) celery, raw" at bounding box center [1035, 460] width 539 height 47
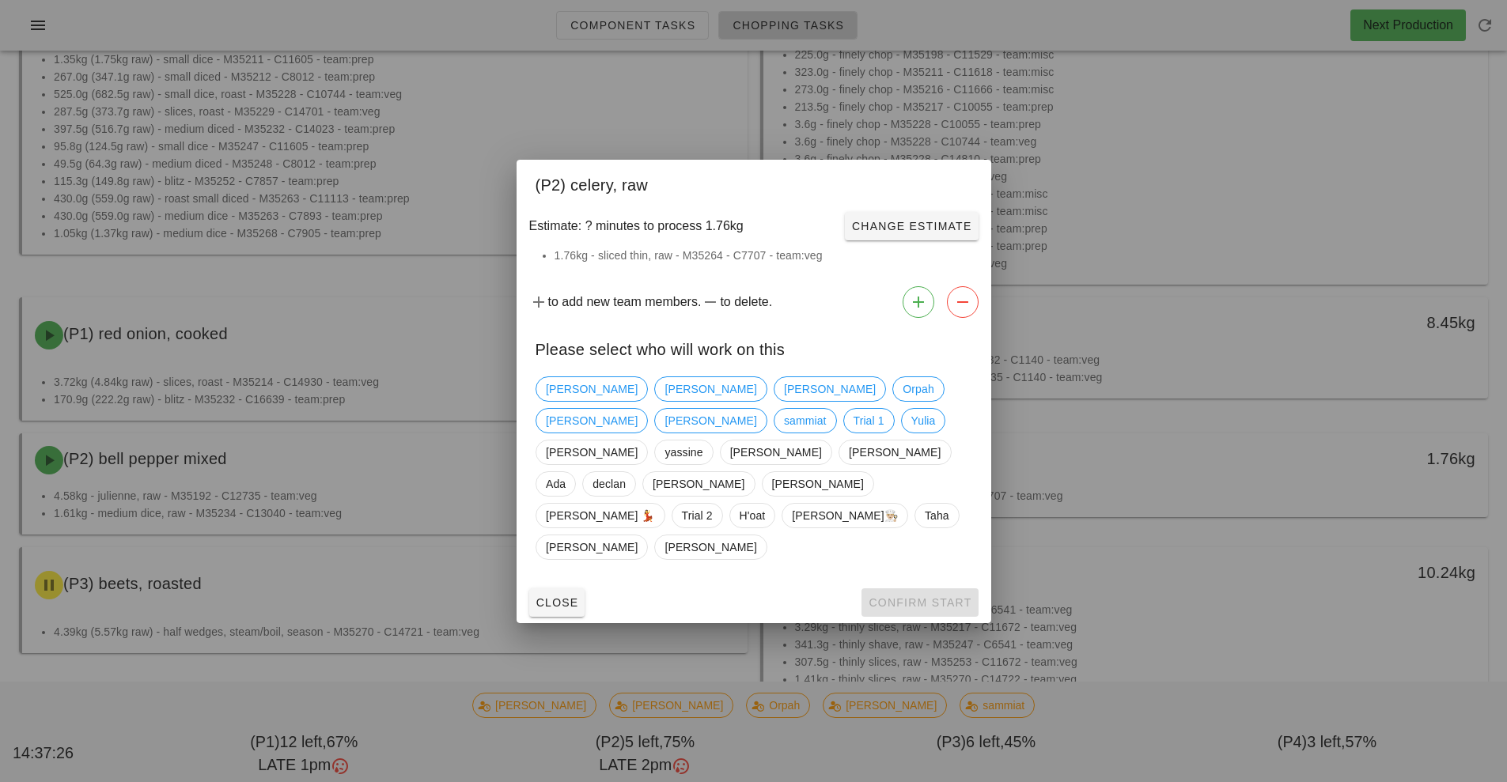
click at [1311, 657] on div at bounding box center [753, 391] width 1507 height 782
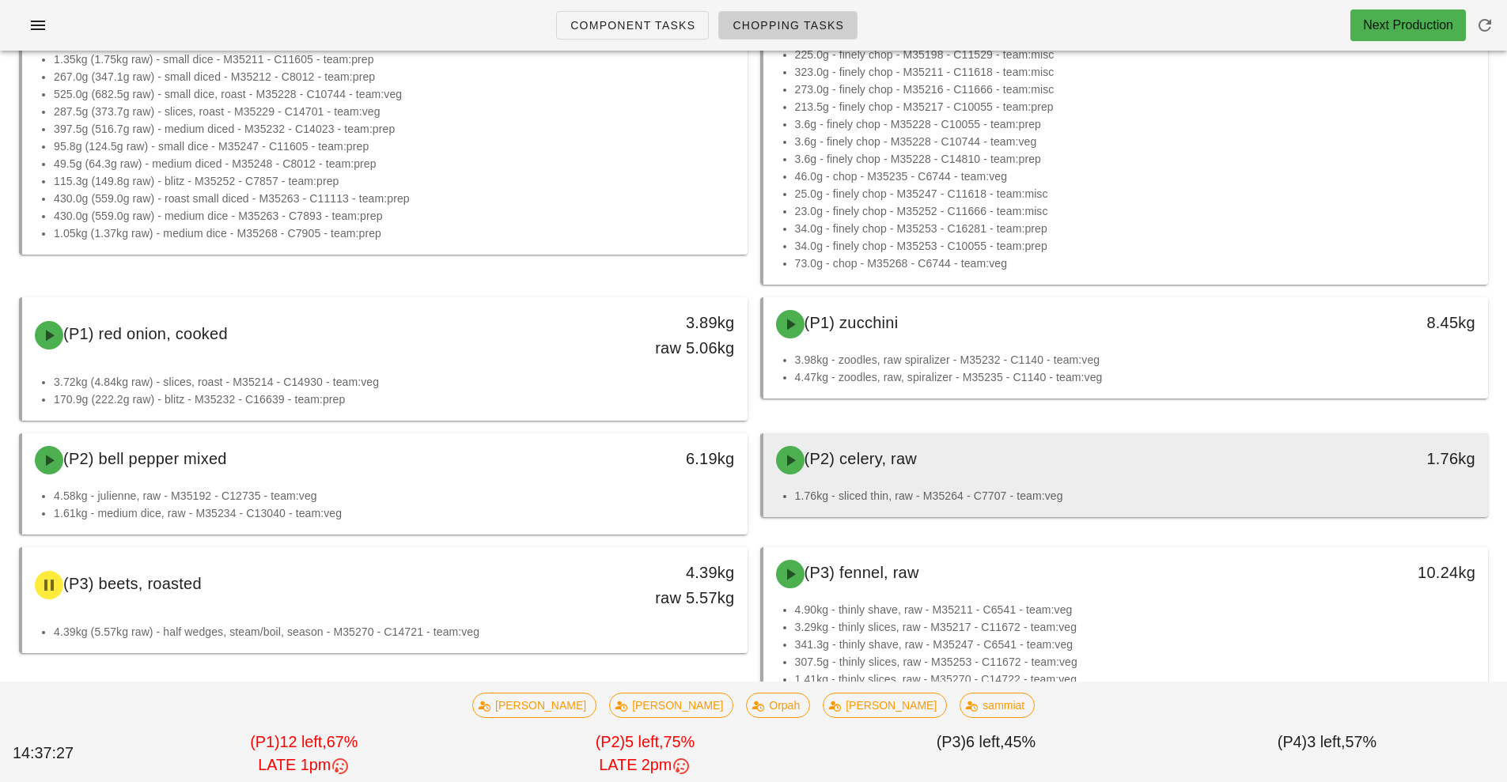
click at [963, 481] on div "(P2) celery, raw" at bounding box center [1035, 460] width 539 height 47
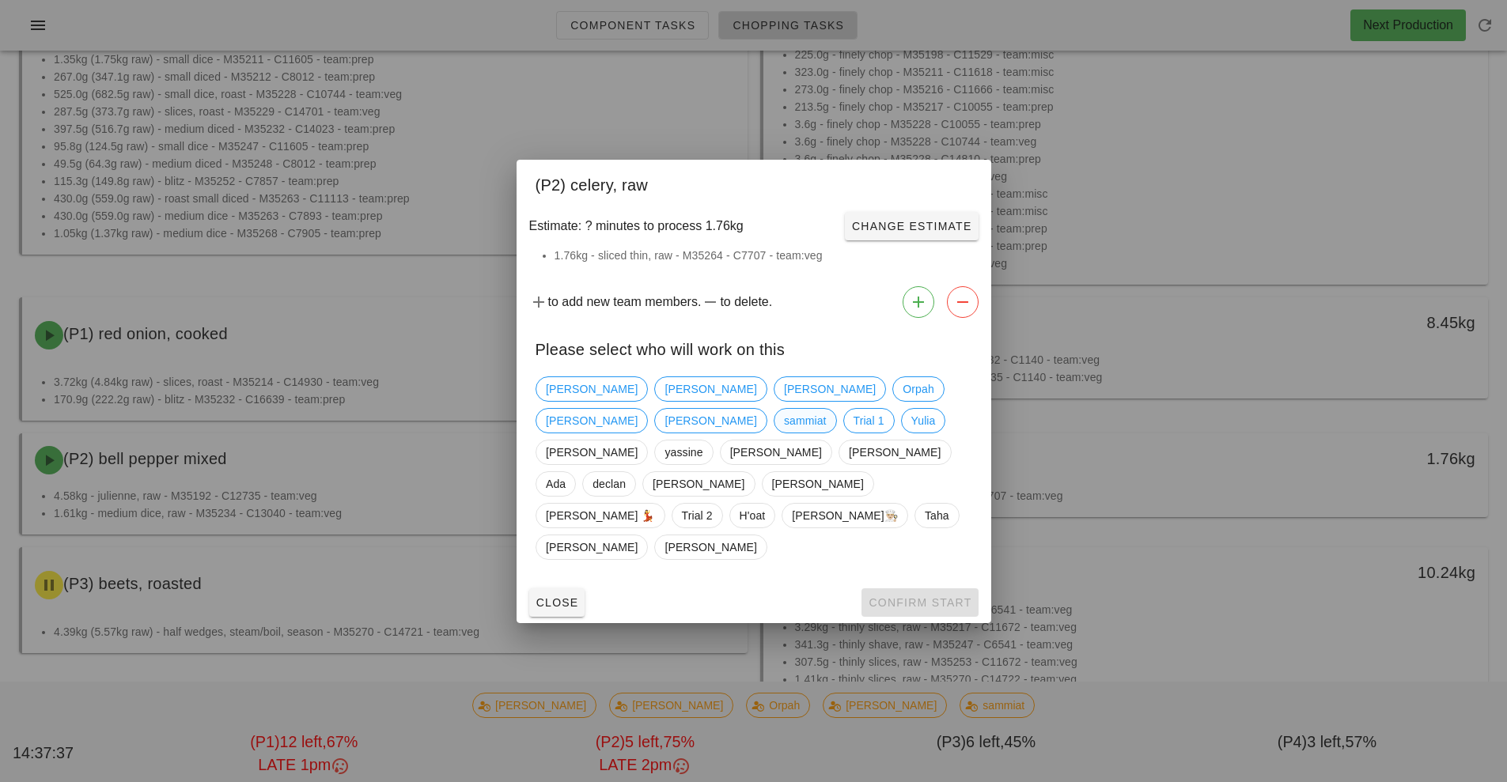
click at [826, 422] on span "sammiat" at bounding box center [804, 421] width 43 height 24
click at [913, 596] on span "Confirm Start" at bounding box center [920, 602] width 104 height 13
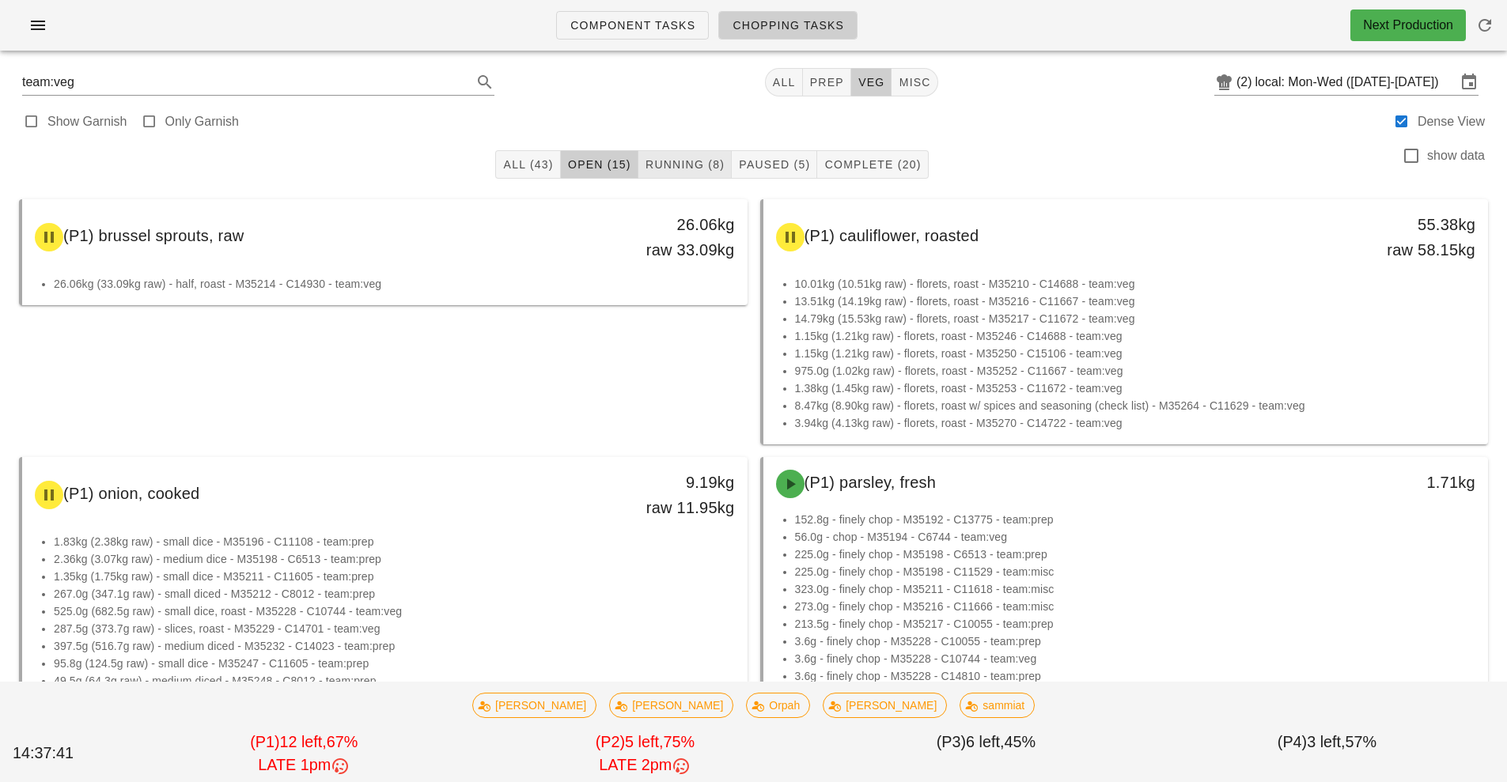
click at [684, 169] on span "Running (8)" at bounding box center [685, 164] width 80 height 13
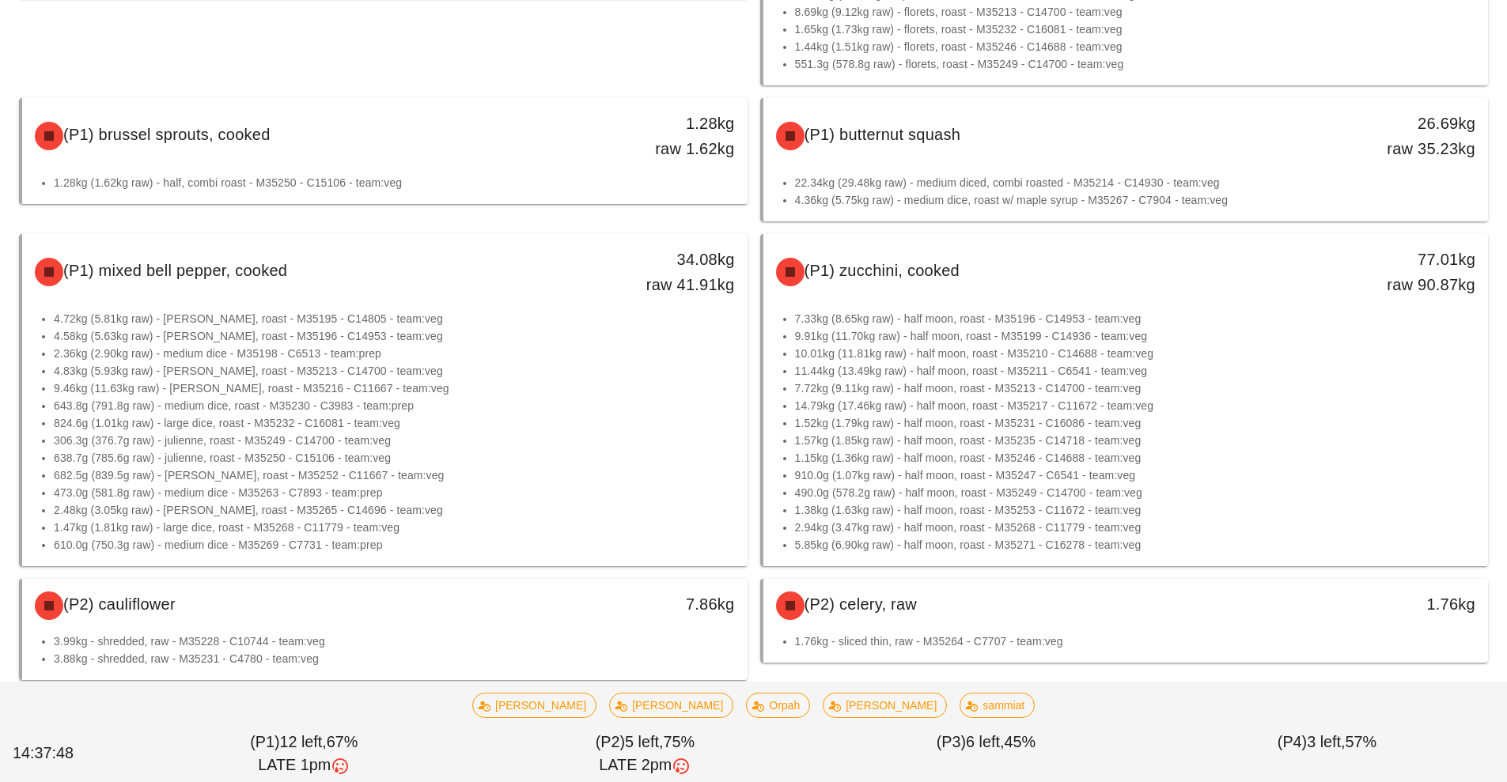
scroll to position [371, 0]
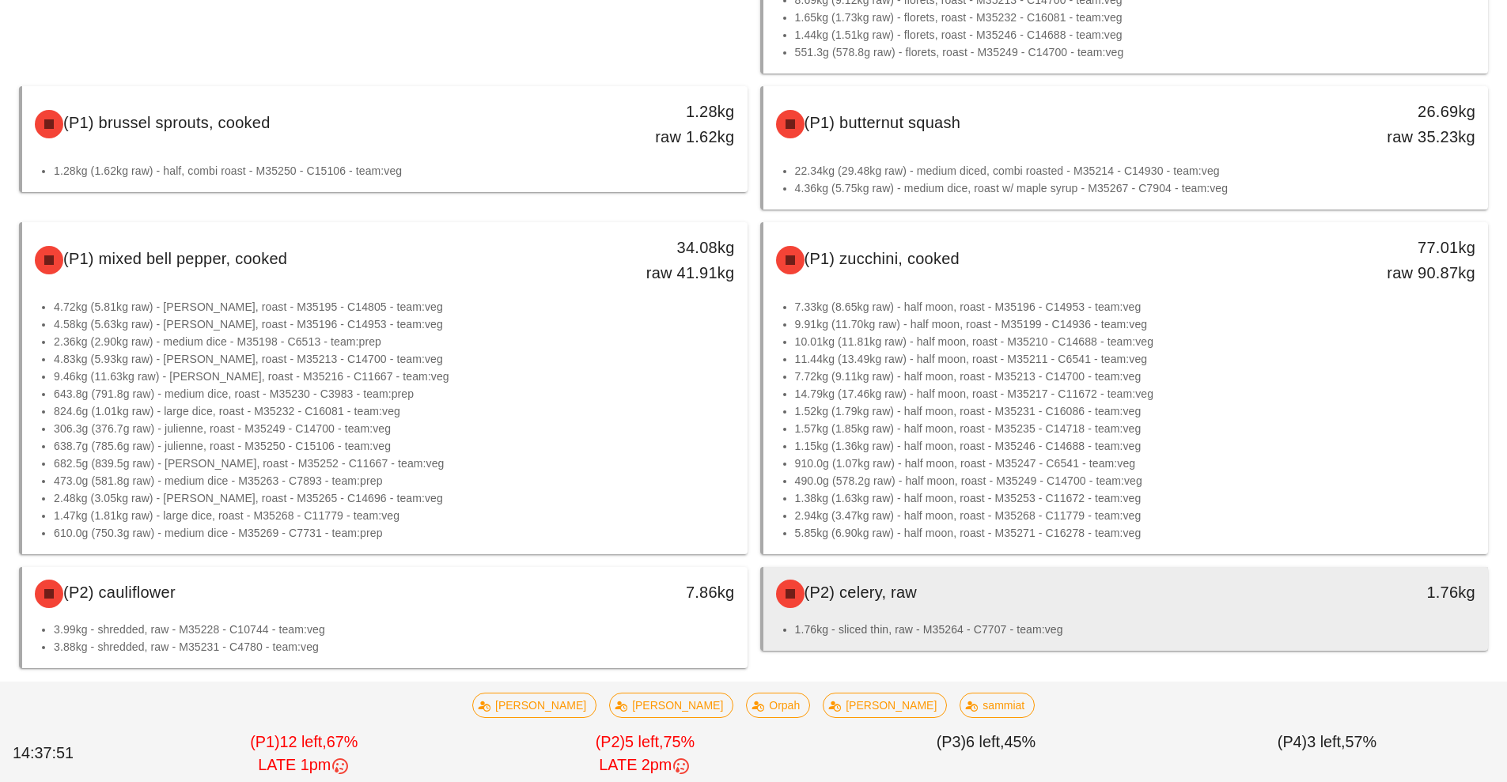
click at [1065, 607] on div "(P2) celery, raw" at bounding box center [1035, 593] width 539 height 47
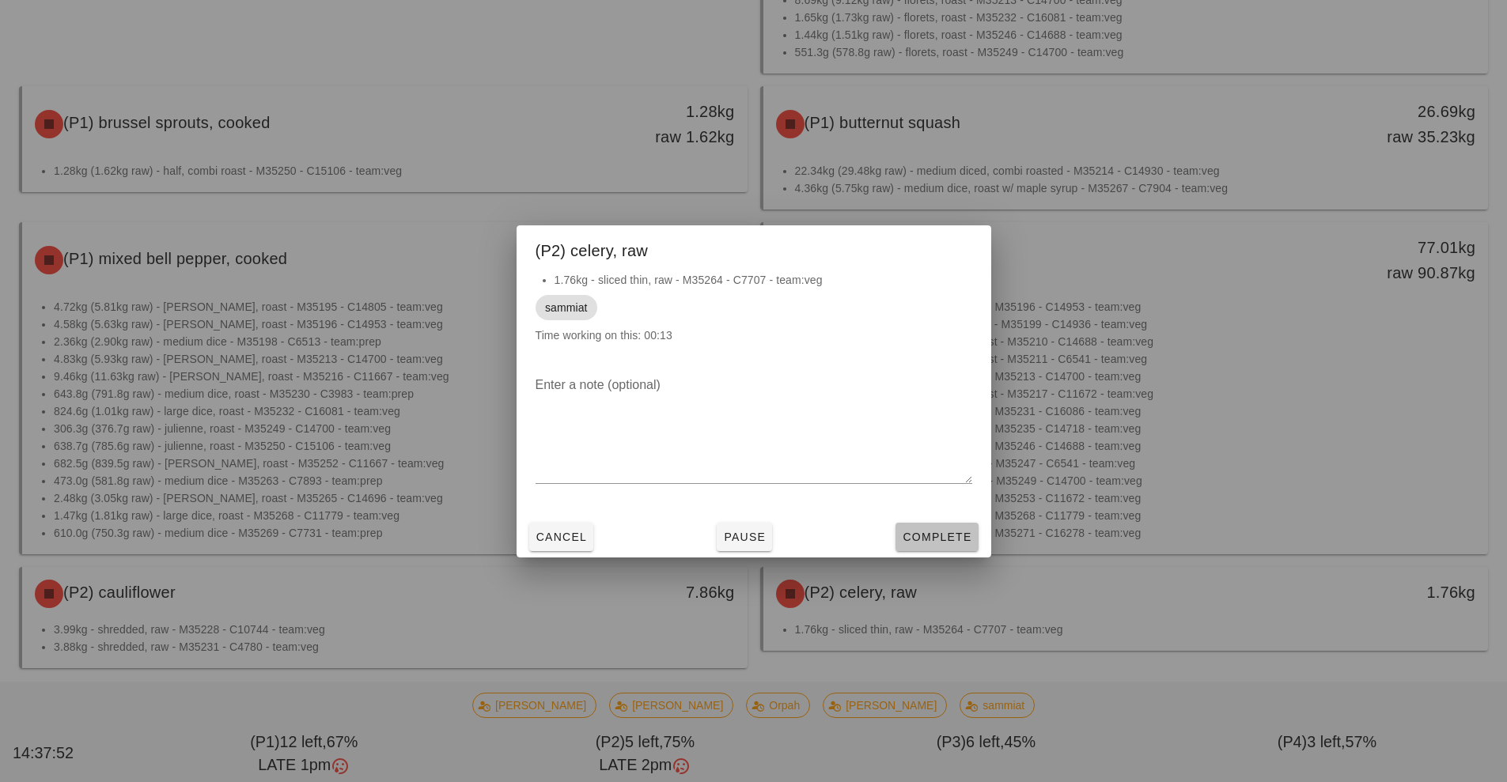
click at [952, 539] on span "Complete" at bounding box center [937, 537] width 70 height 13
